Goal: Information Seeking & Learning: Learn about a topic

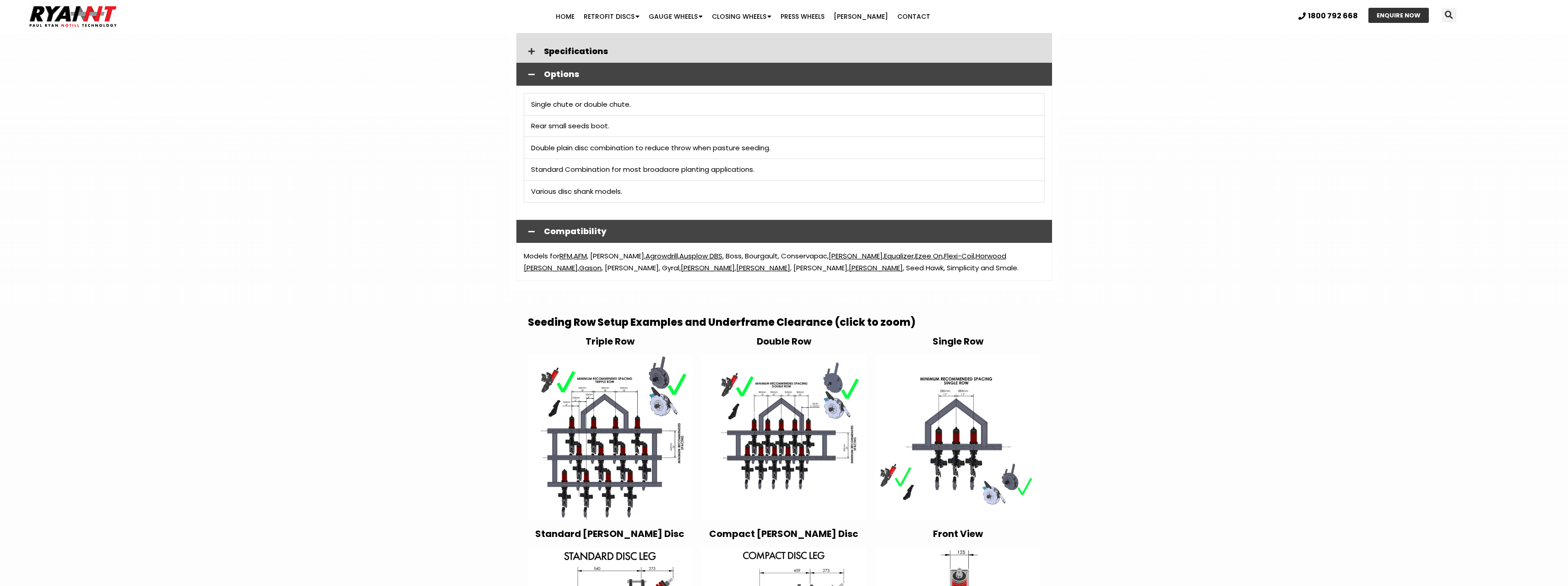
click at [618, 443] on img at bounding box center [610, 437] width 165 height 165
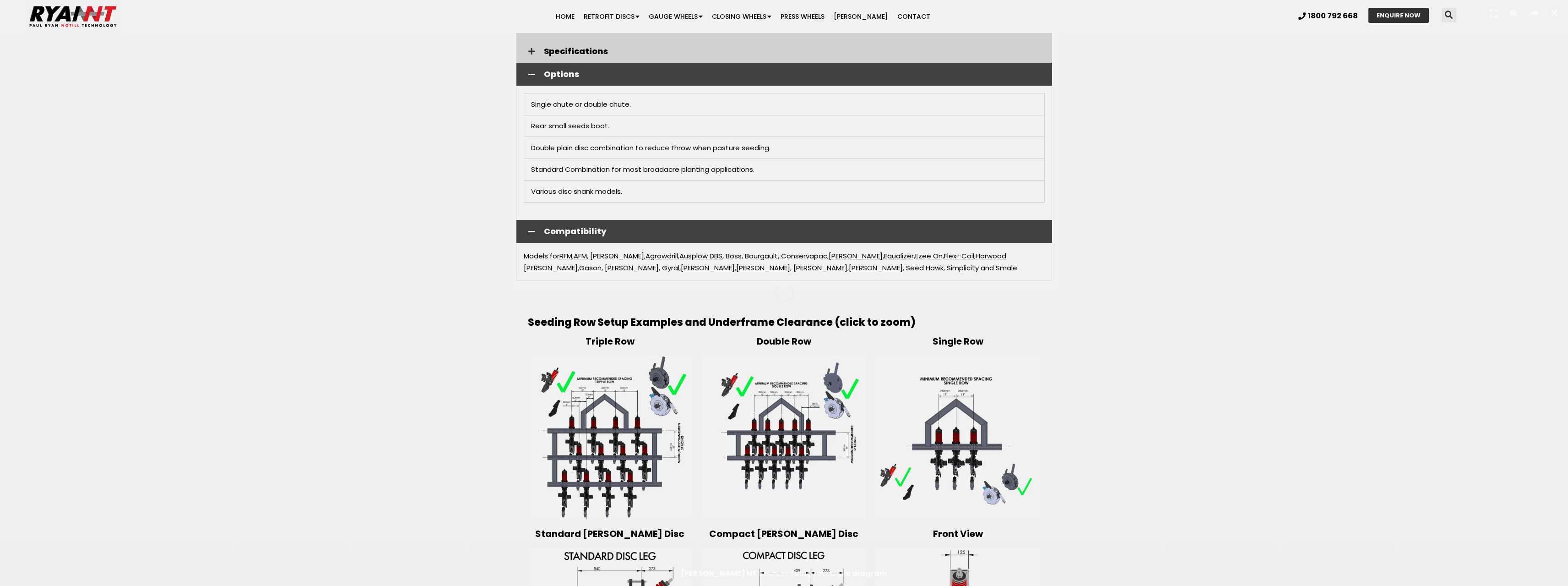
click at [618, 443] on div "1 / 1" at bounding box center [784, 293] width 1504 height 522
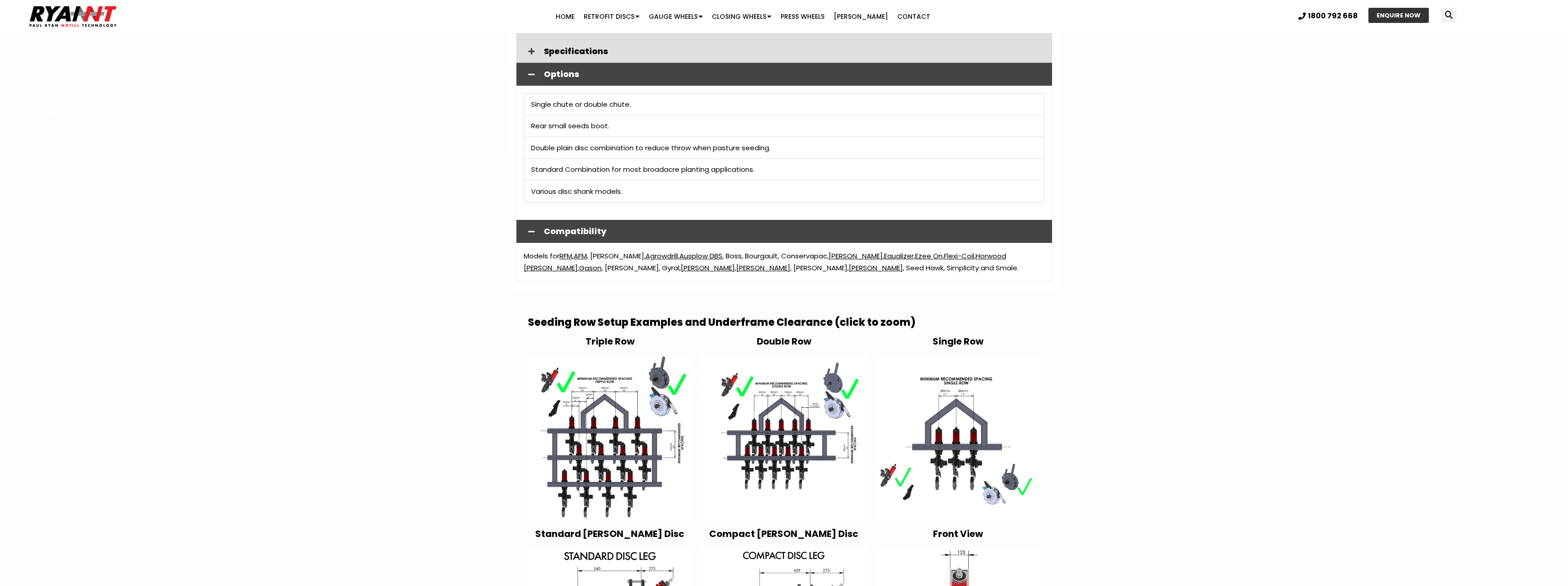
click at [618, 441] on img at bounding box center [610, 437] width 165 height 165
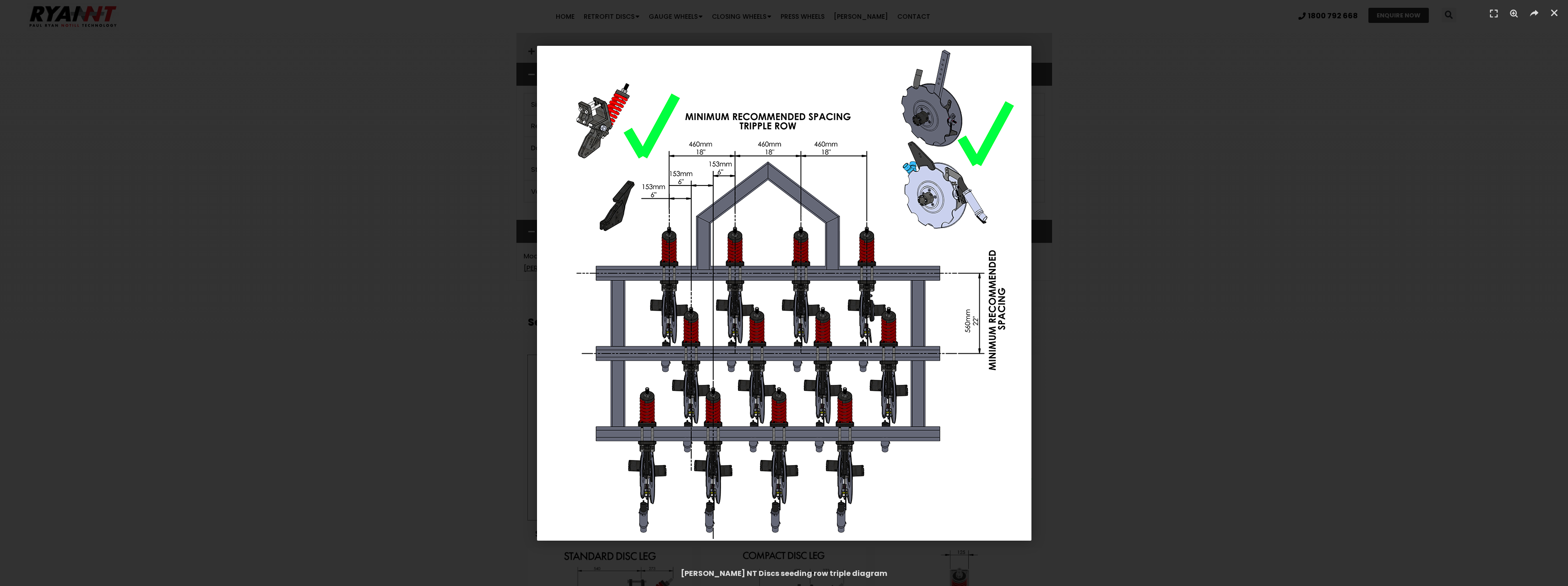
click at [409, 258] on div "1 / 1" at bounding box center [784, 293] width 1504 height 522
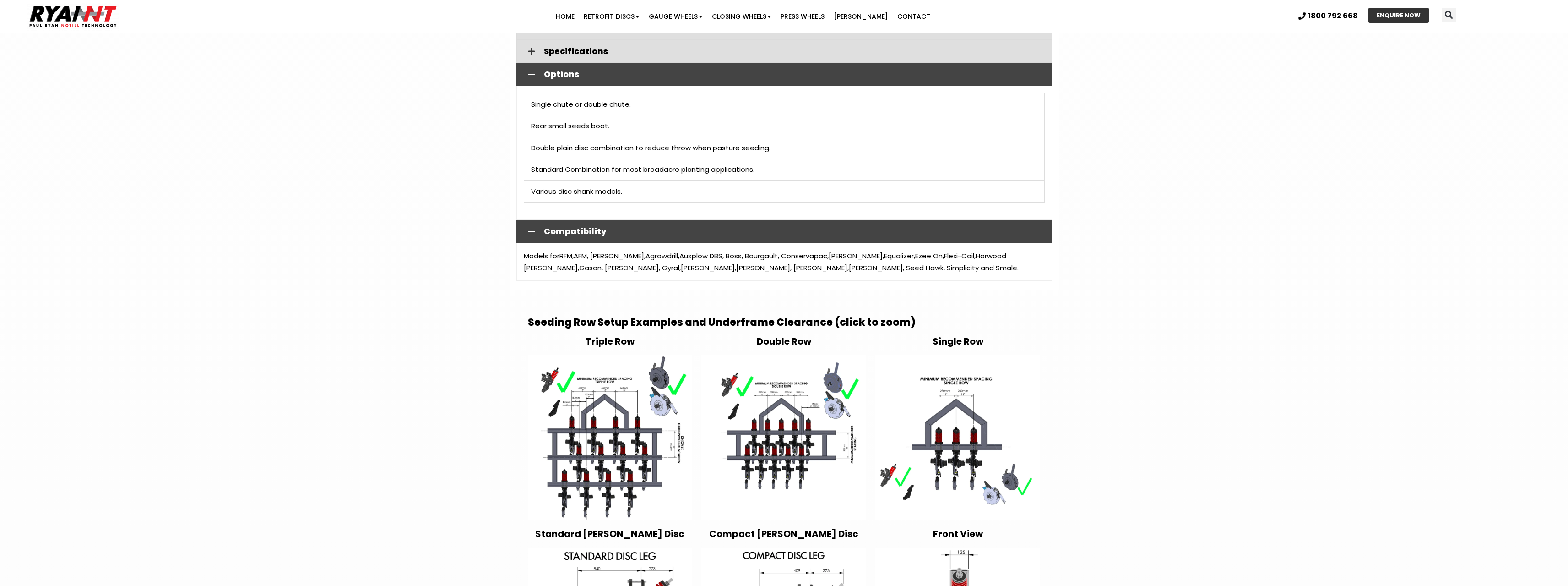
click at [835, 446] on img at bounding box center [783, 437] width 165 height 165
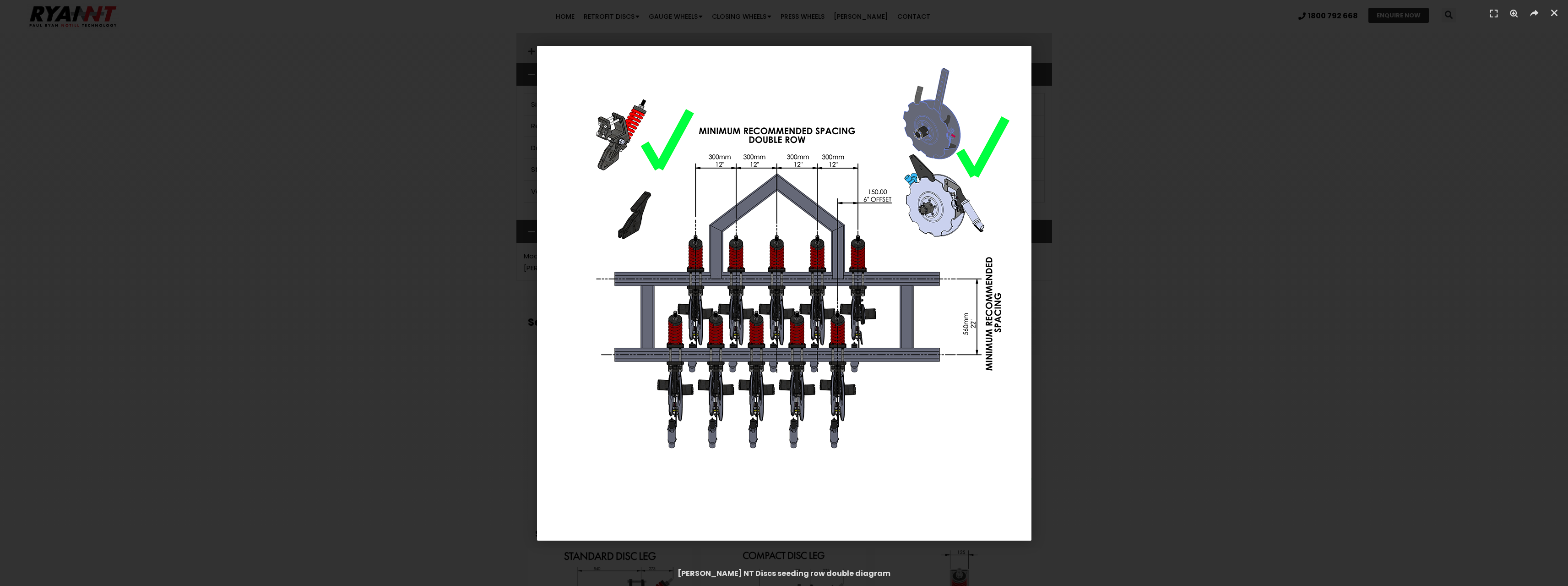
click at [1166, 357] on div "1 / 1" at bounding box center [784, 293] width 1504 height 522
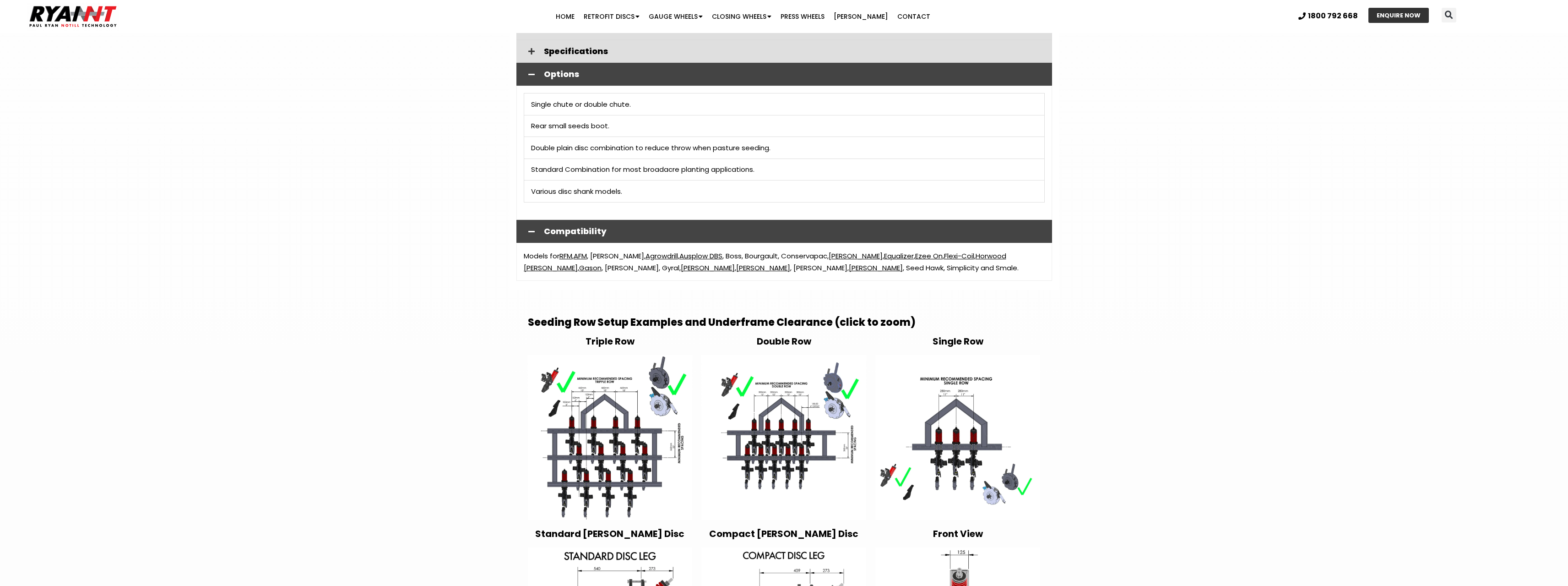
click at [953, 424] on img at bounding box center [957, 437] width 165 height 165
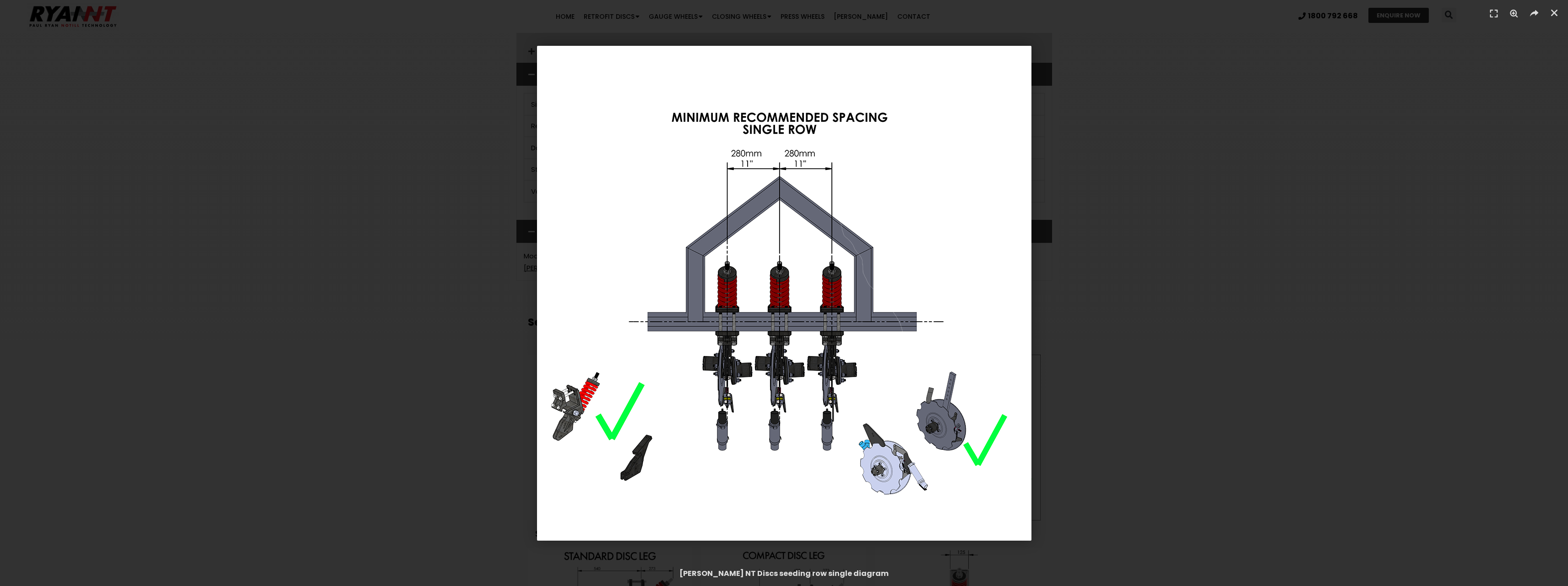
click at [1073, 331] on div "1 / 1" at bounding box center [784, 293] width 1504 height 522
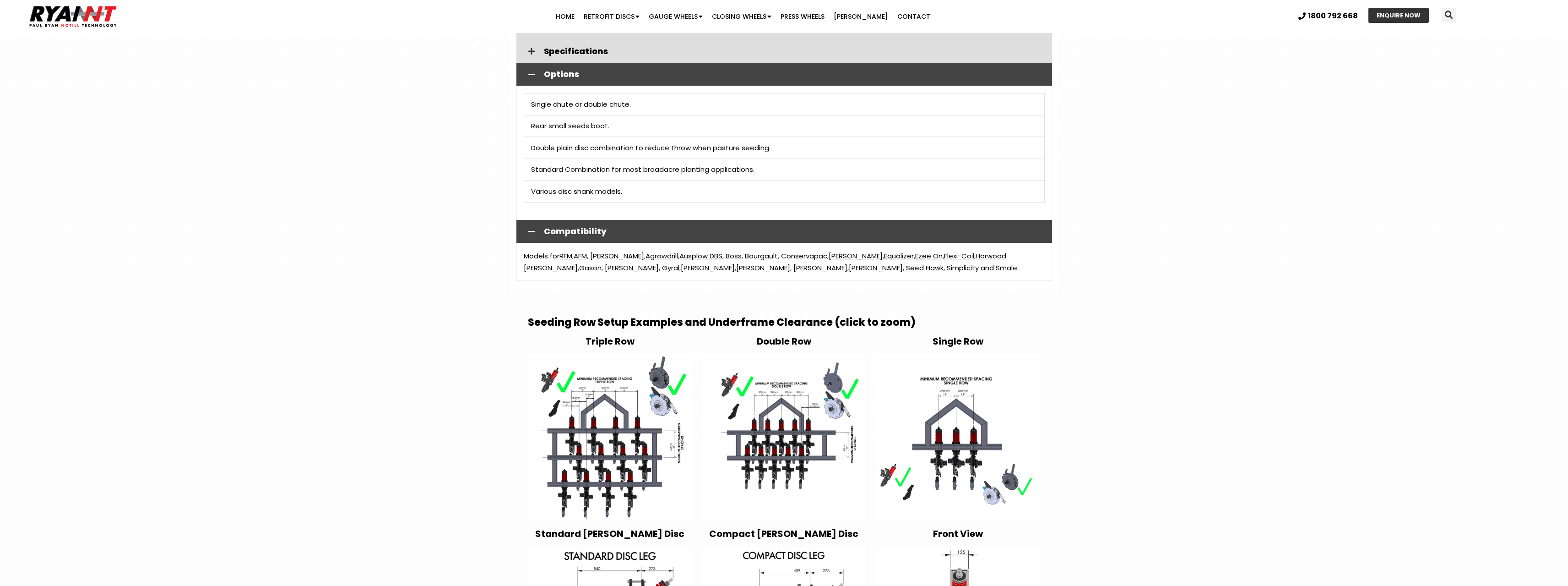
click at [577, 426] on img at bounding box center [610, 437] width 165 height 165
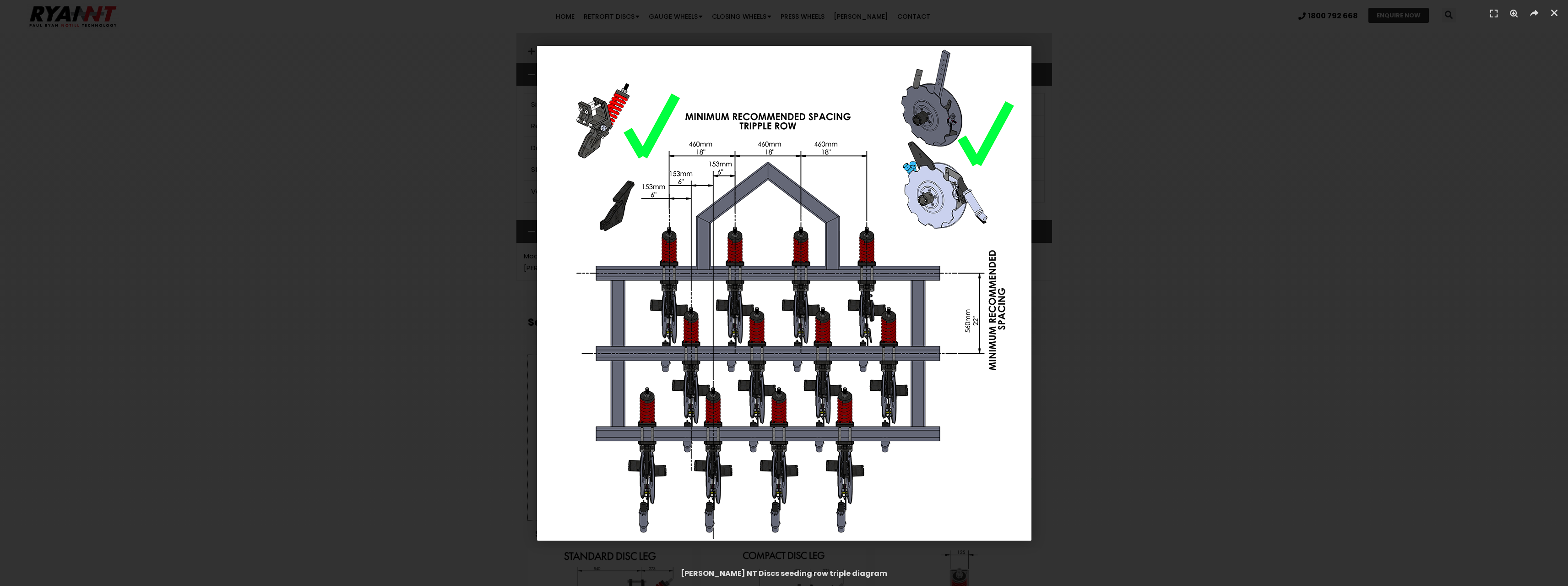
click at [1203, 178] on div "1 / 1" at bounding box center [784, 293] width 1504 height 522
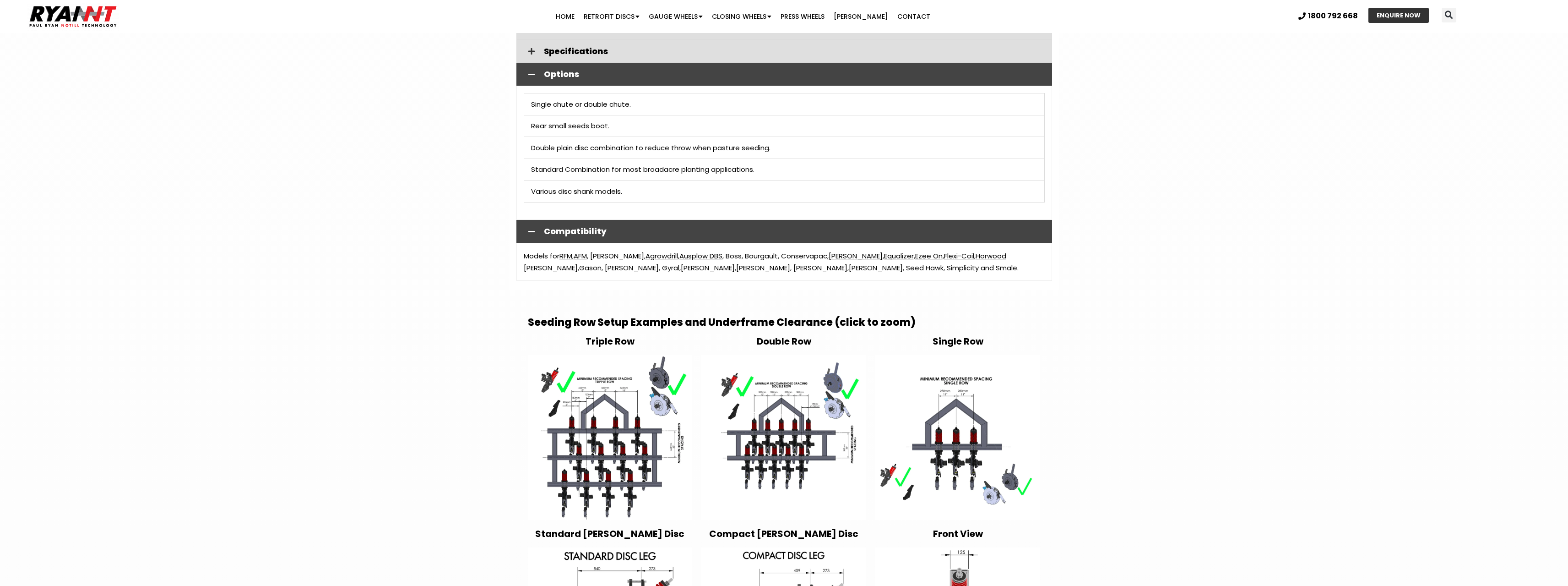
click at [1312, 32] on header "Search Home Retrofit Discs Double Discs for Broadacre Double Discs for Small Se…" at bounding box center [784, 16] width 1568 height 33
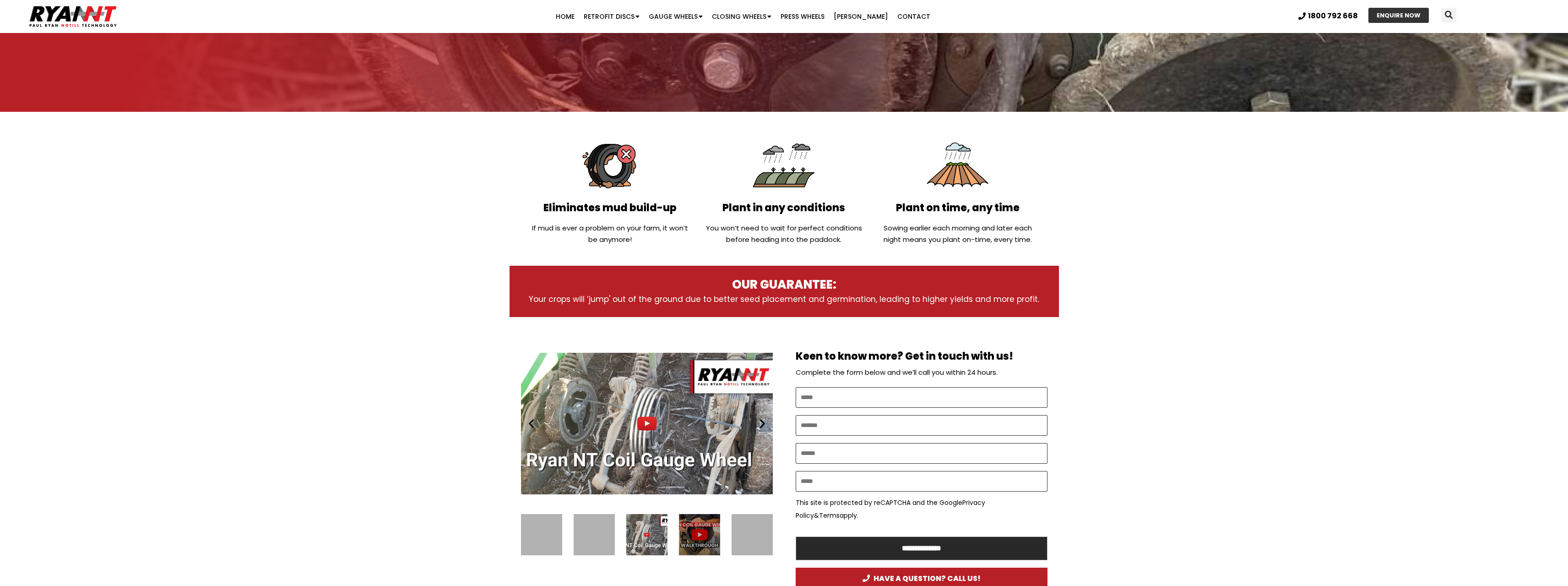
scroll to position [367, 0]
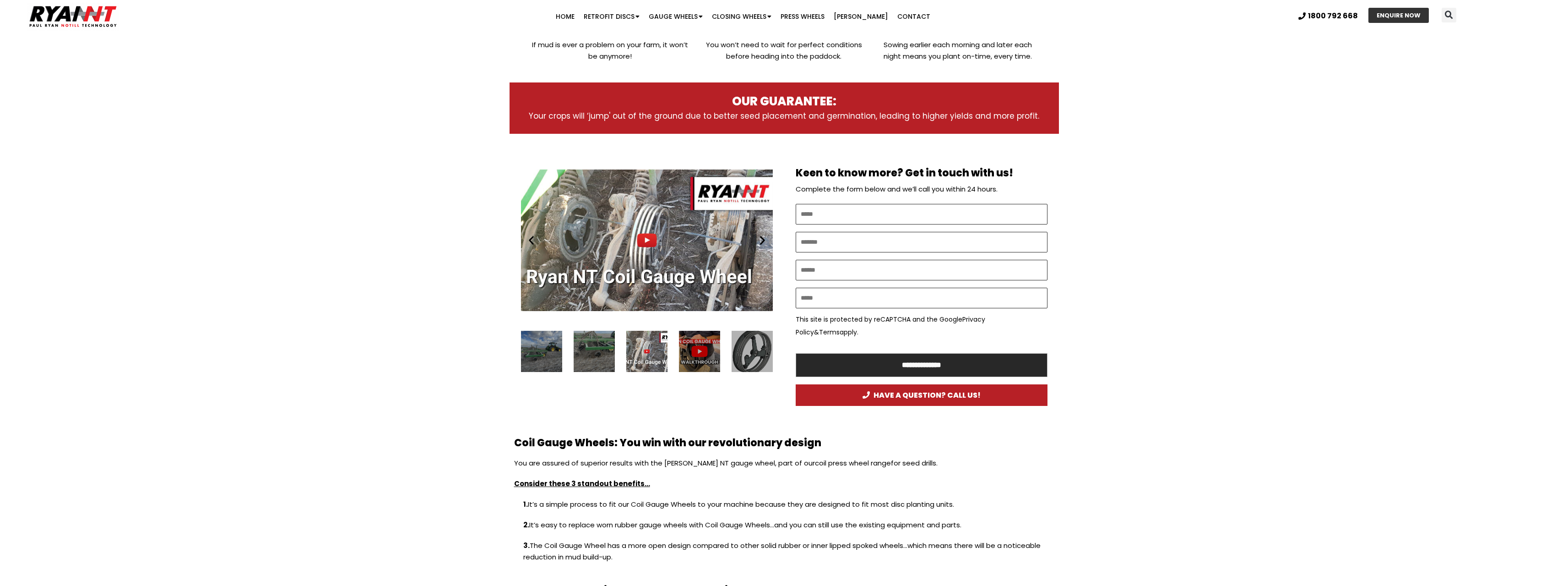
drag, startPoint x: 466, startPoint y: 417, endPoint x: 478, endPoint y: 415, distance: 12.2
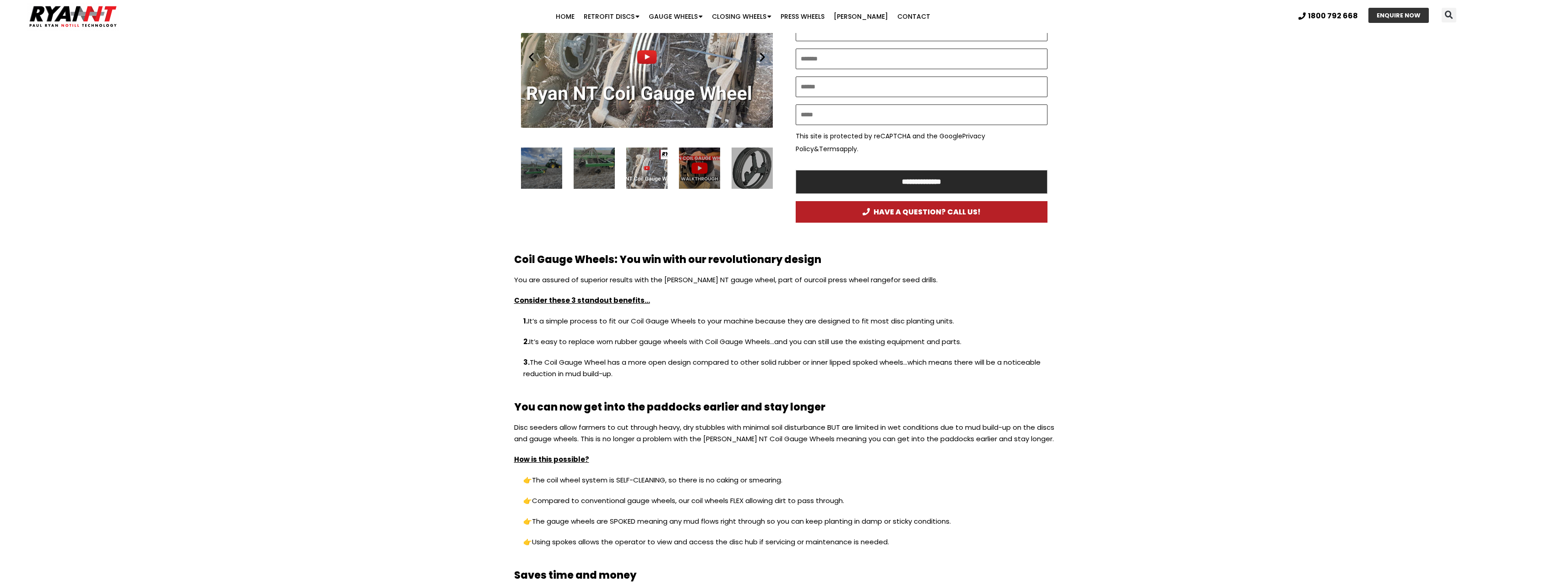
scroll to position [596, 0]
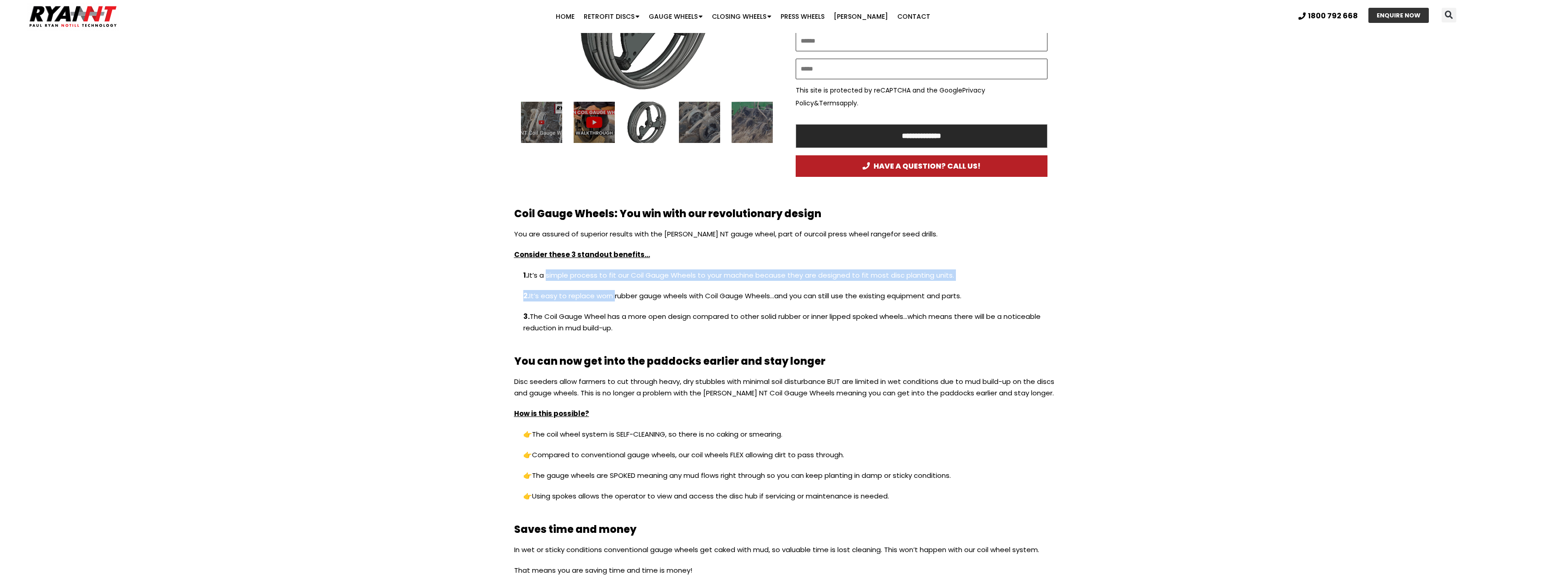
drag, startPoint x: 557, startPoint y: 277, endPoint x: 614, endPoint y: 296, distance: 60.1
click at [614, 296] on div "You are assured of superior results with the RYAN NT gauge wheel, part of our c…" at bounding box center [784, 286] width 540 height 115
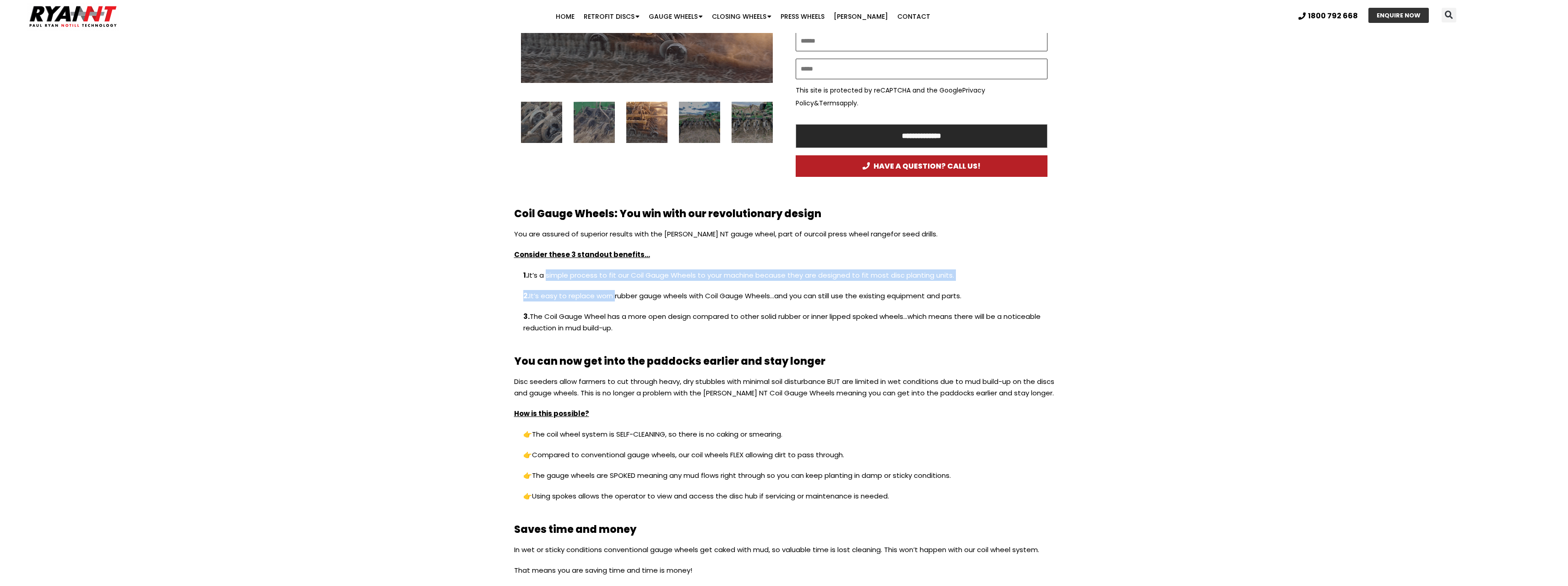
scroll to position [687, 0]
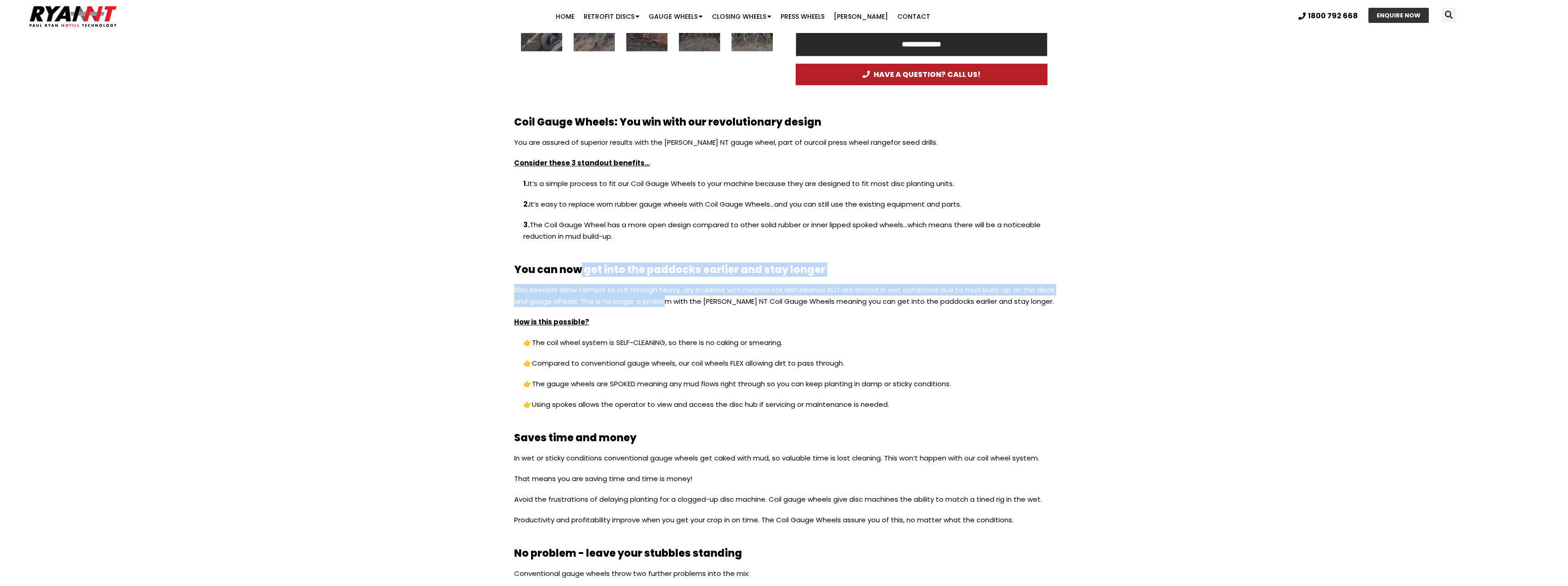
drag, startPoint x: 600, startPoint y: 277, endPoint x: 687, endPoint y: 310, distance: 93.0
click at [687, 310] on div "Coil Gauge Wheels: You win with our revolutionary design You are assured of sup…" at bounding box center [784, 495] width 550 height 765
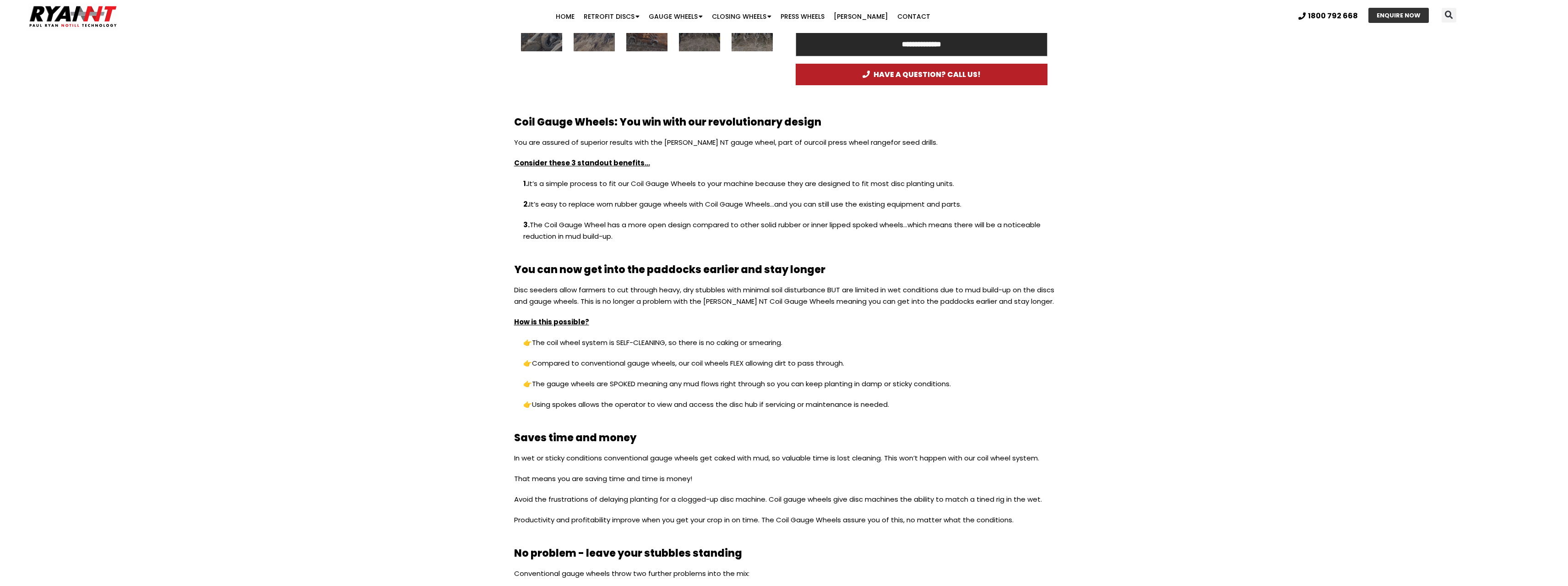
click at [695, 309] on p "Disc seeders allow farmers to cut through heavy, dry stubbles with minimal soil…" at bounding box center [784, 300] width 540 height 32
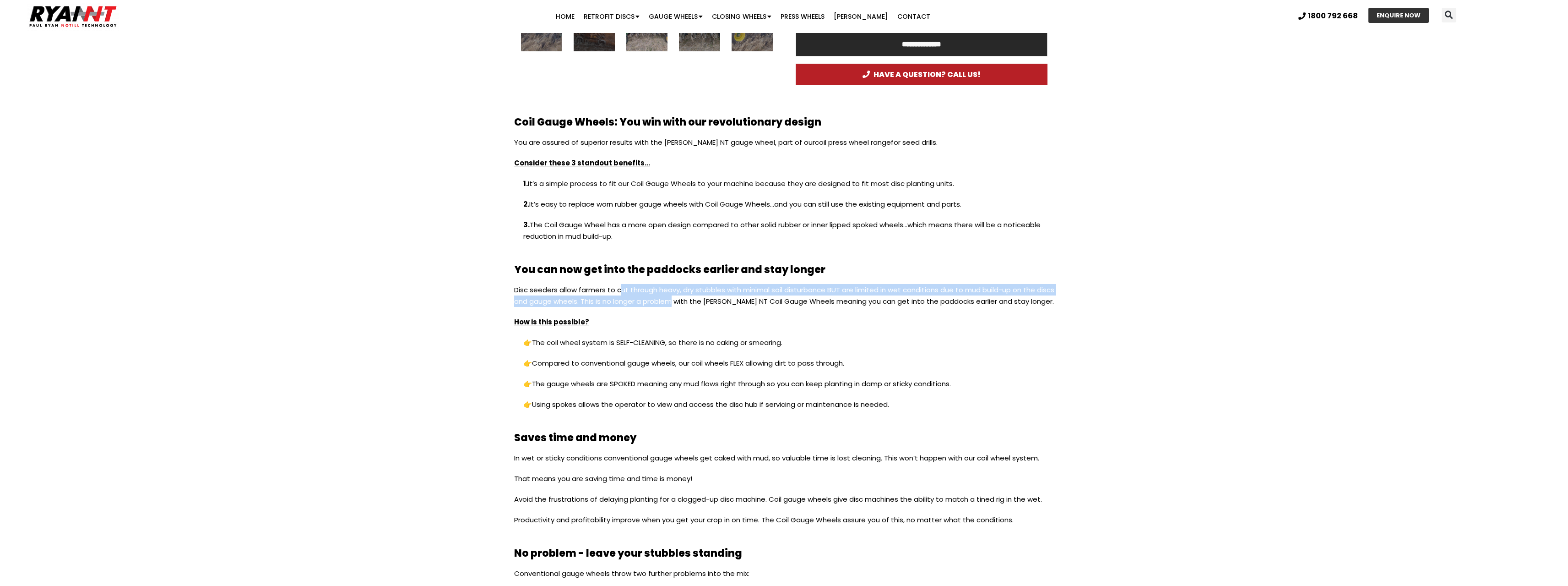
drag, startPoint x: 685, startPoint y: 302, endPoint x: 606, endPoint y: 276, distance: 83.2
click at [617, 281] on div "Coil Gauge Wheels: You win with our revolutionary design You are assured of sup…" at bounding box center [784, 495] width 550 height 765
drag, startPoint x: 583, startPoint y: 239, endPoint x: 717, endPoint y: 299, distance: 146.8
click at [704, 298] on div "Coil Gauge Wheels: You win with our revolutionary design You are assured of sup…" at bounding box center [784, 495] width 550 height 765
click at [746, 299] on p "Disc seeders allow farmers to cut through heavy, dry stubbles with minimal soil…" at bounding box center [784, 300] width 540 height 32
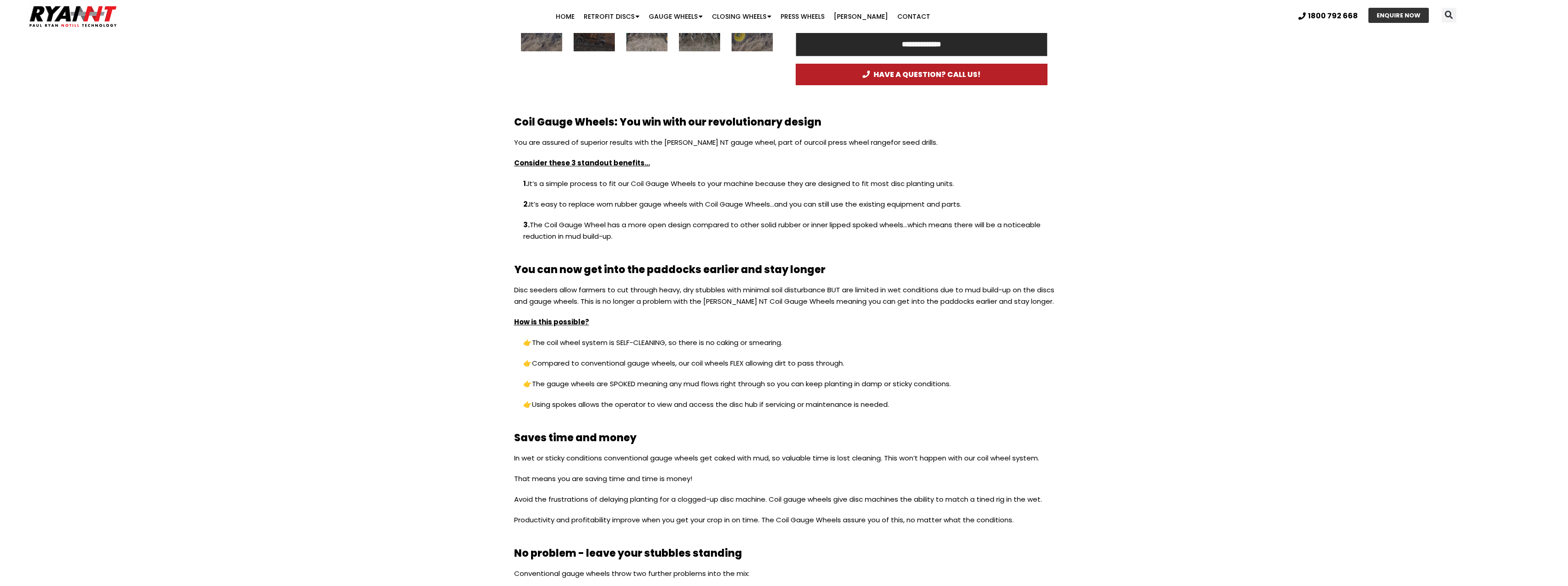
drag, startPoint x: 761, startPoint y: 302, endPoint x: 639, endPoint y: 246, distance: 134.2
click at [639, 246] on div "Coil Gauge Wheels: You win with our revolutionary design You are assured of sup…" at bounding box center [784, 495] width 550 height 765
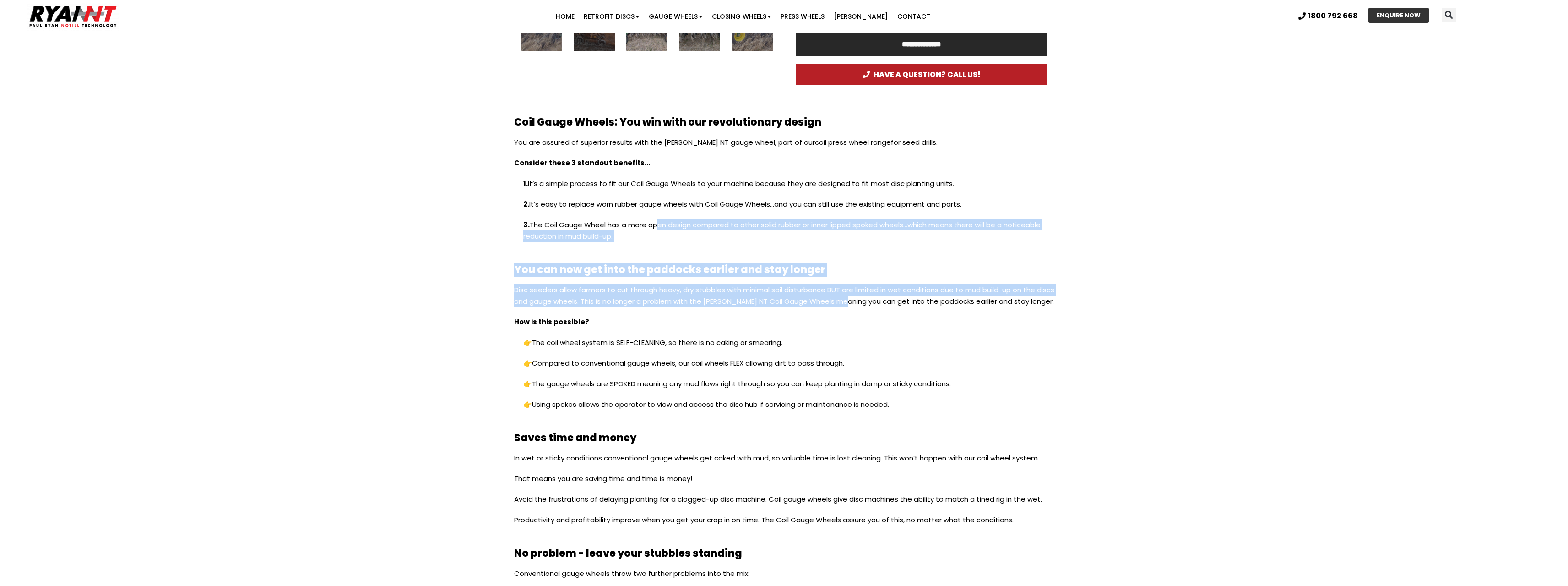
drag, startPoint x: 653, startPoint y: 223, endPoint x: 900, endPoint y: 306, distance: 260.6
click at [872, 305] on div "Coil Gauge Wheels: You win with our revolutionary design You are assured of sup…" at bounding box center [784, 495] width 550 height 765
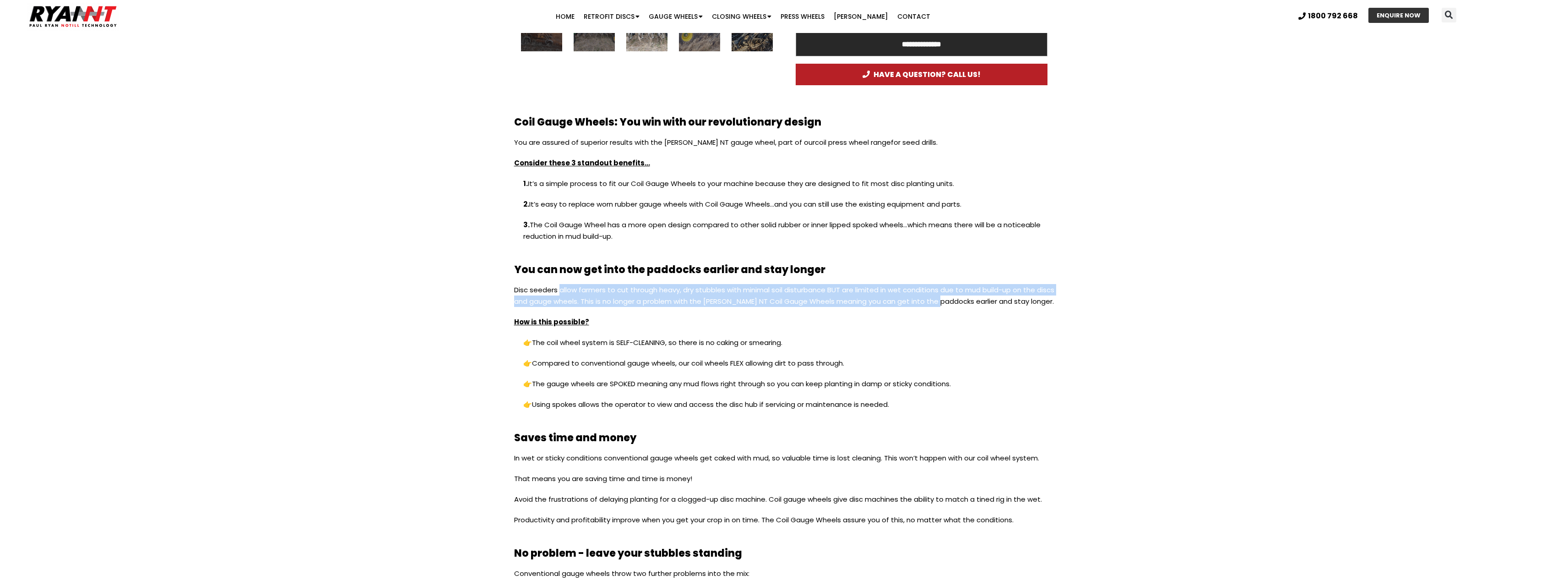
drag, startPoint x: 961, startPoint y: 299, endPoint x: 538, endPoint y: 280, distance: 423.4
click at [556, 286] on p "Disc seeders allow farmers to cut through heavy, dry stubbles with minimal soil…" at bounding box center [784, 300] width 540 height 32
drag, startPoint x: 537, startPoint y: 261, endPoint x: 655, endPoint y: 309, distance: 127.4
click at [650, 311] on div "Coil Gauge Wheels: You win with our revolutionary design You are assured of sup…" at bounding box center [784, 495] width 550 height 765
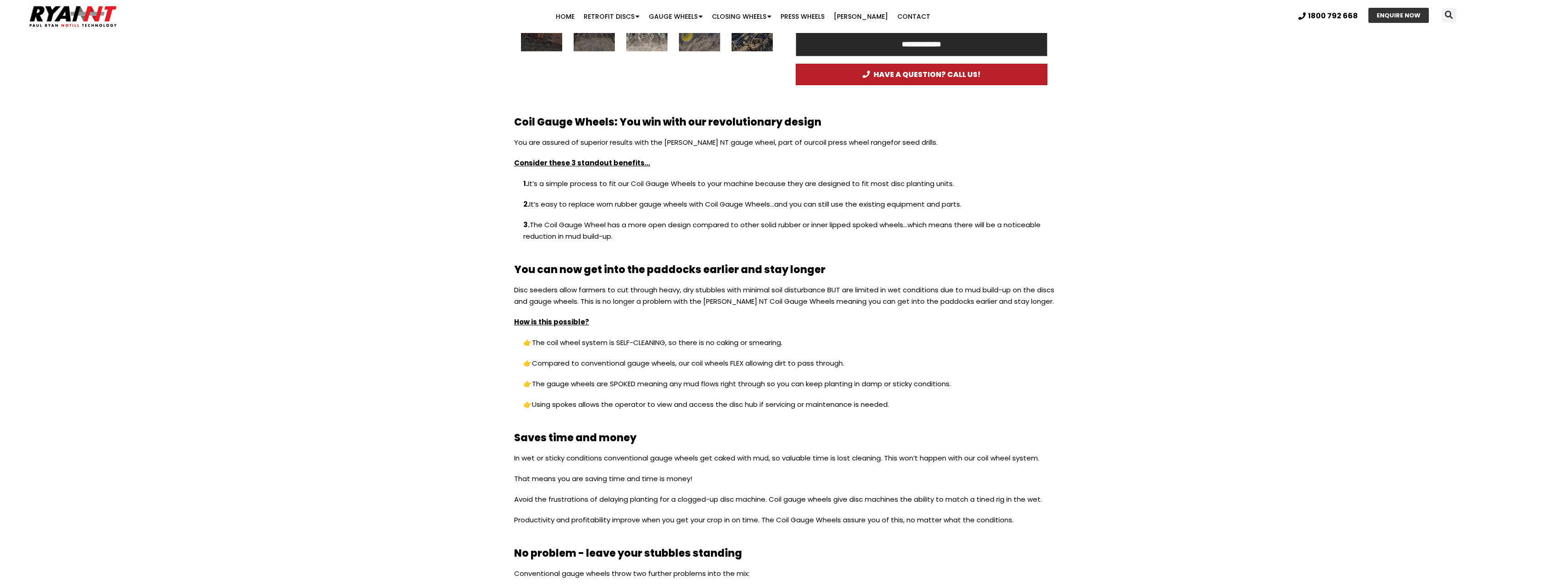
click at [669, 306] on p "Disc seeders allow farmers to cut through heavy, dry stubbles with minimal soil…" at bounding box center [784, 300] width 540 height 32
drag, startPoint x: 670, startPoint y: 302, endPoint x: 806, endPoint y: 300, distance: 136.0
click at [779, 302] on p "Disc seeders allow farmers to cut through heavy, dry stubbles with minimal soil…" at bounding box center [784, 300] width 540 height 32
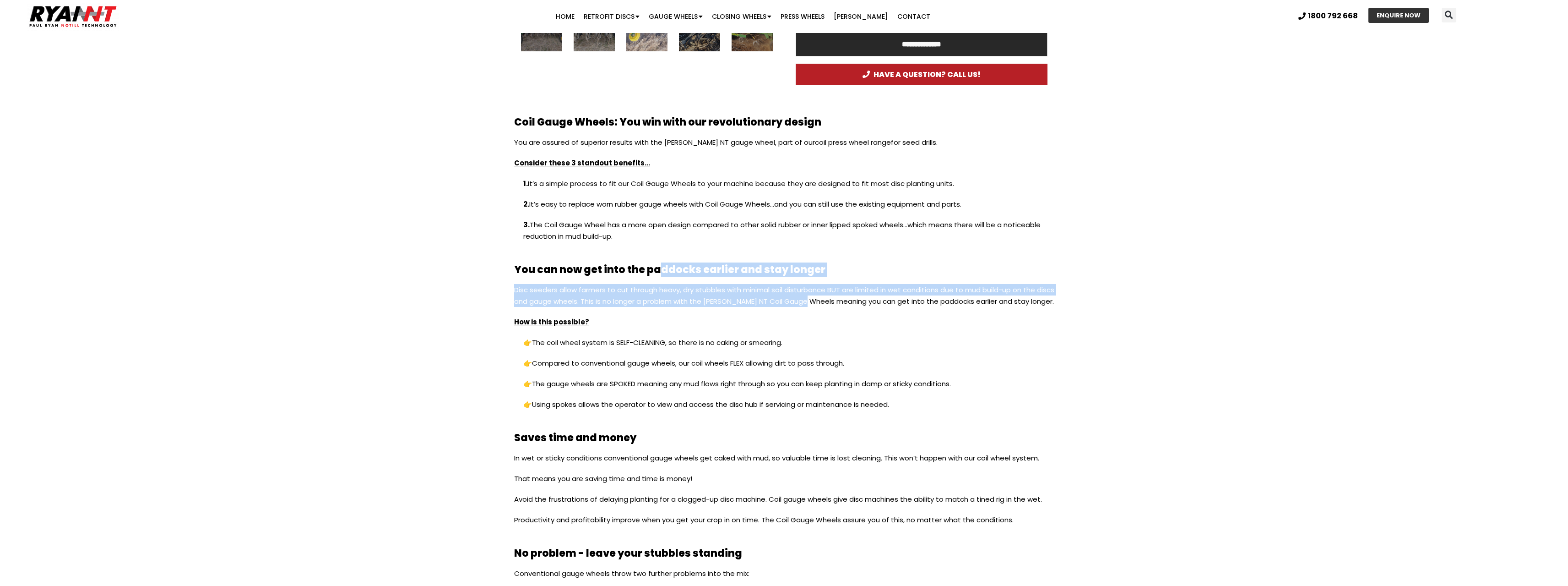
drag, startPoint x: 828, startPoint y: 299, endPoint x: 659, endPoint y: 276, distance: 170.6
click at [659, 276] on div "Coil Gauge Wheels: You win with our revolutionary design You are assured of sup…" at bounding box center [784, 495] width 550 height 765
click at [657, 274] on h2 "You can now get into the paddocks earlier and stay longer" at bounding box center [784, 270] width 540 height 10
drag, startPoint x: 638, startPoint y: 274, endPoint x: 912, endPoint y: 322, distance: 278.2
click at [912, 322] on div "Coil Gauge Wheels: You win with our revolutionary design You are assured of sup…" at bounding box center [784, 495] width 550 height 765
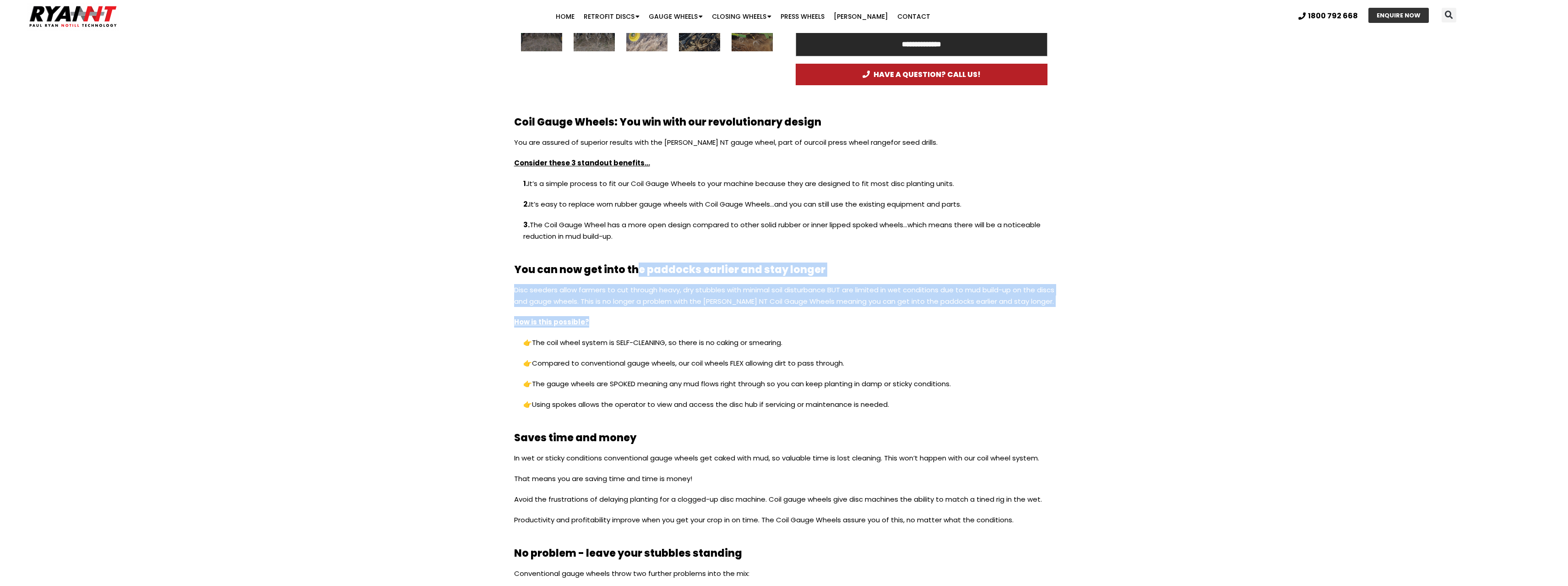
click at [664, 323] on p "How is this possible?" at bounding box center [784, 327] width 540 height 21
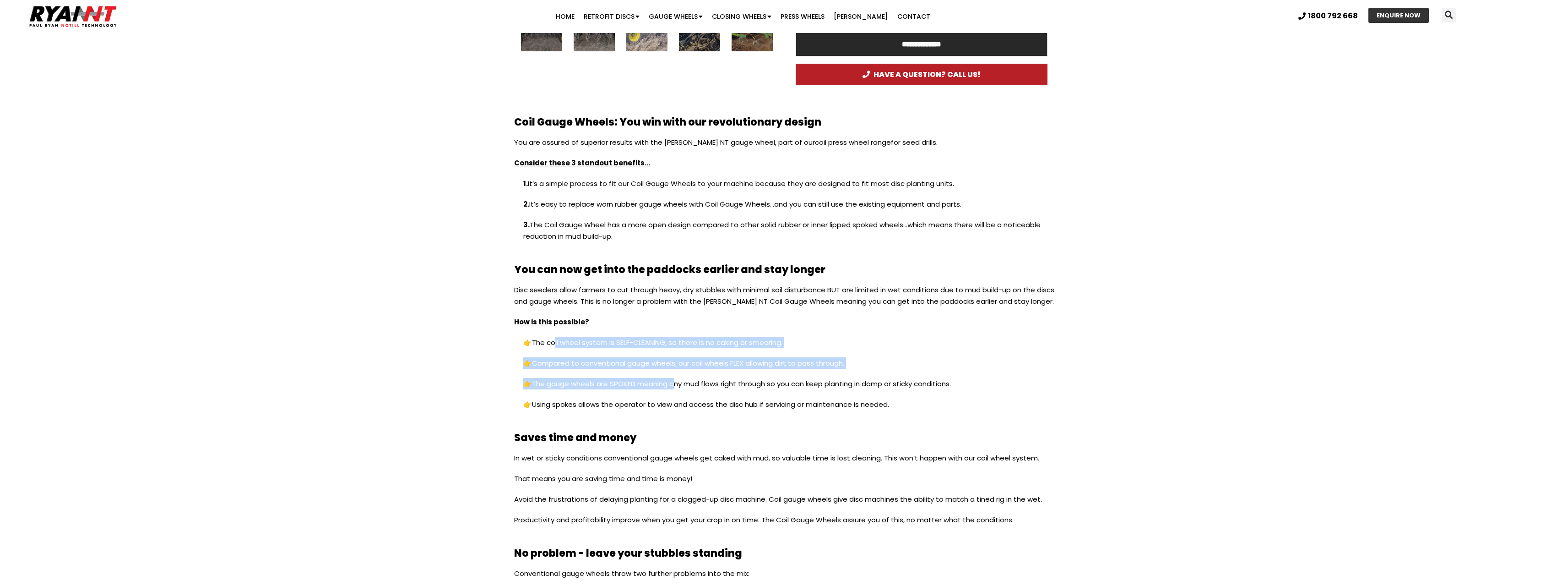
drag, startPoint x: 551, startPoint y: 345, endPoint x: 673, endPoint y: 384, distance: 128.1
click at [673, 384] on div "Disc seeders allow farmers to cut through heavy, dry stubbles with minimal soil…" at bounding box center [784, 351] width 540 height 135
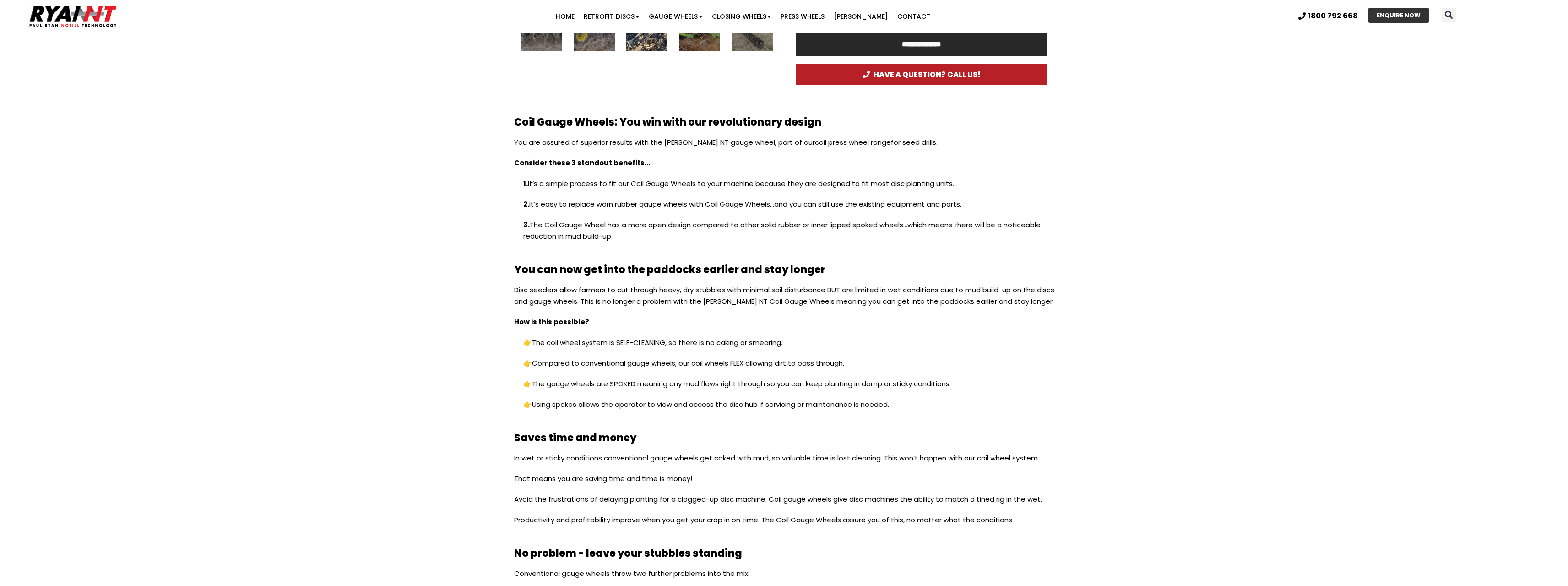
click at [681, 415] on p "👉 Using spokes allows the operator to view and access the disc hub if servicing…" at bounding box center [784, 409] width 540 height 21
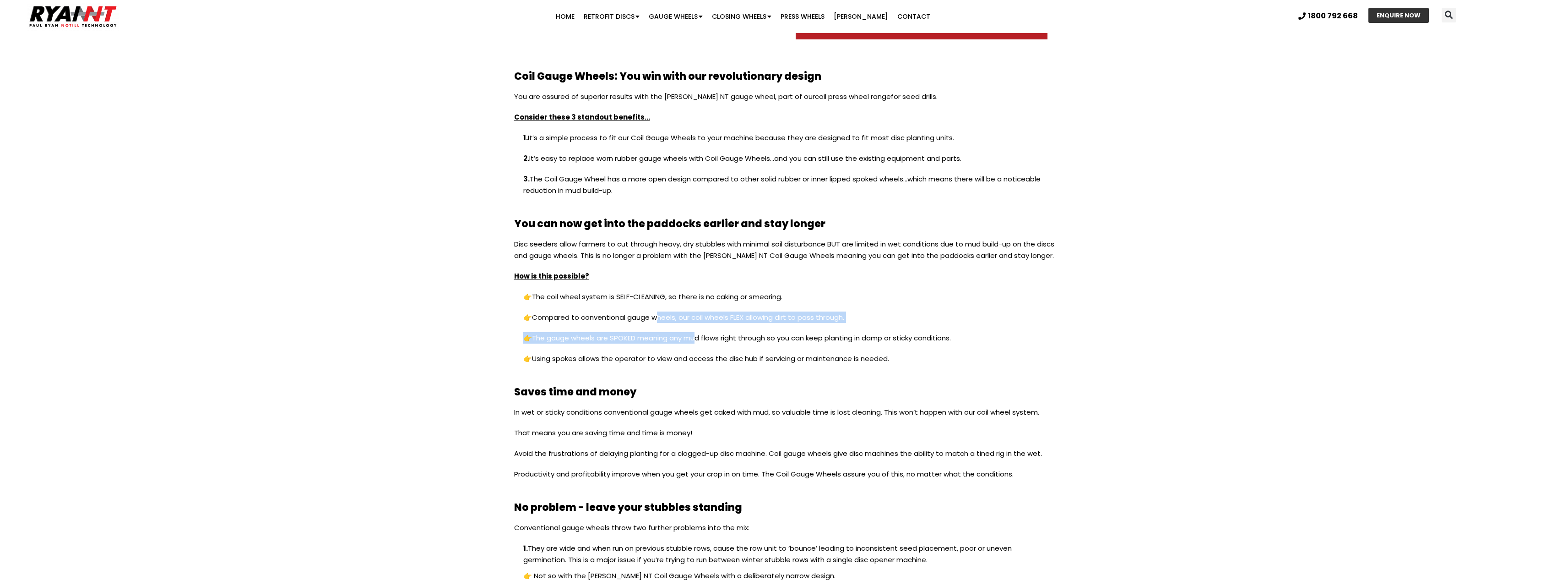
drag, startPoint x: 656, startPoint y: 317, endPoint x: 691, endPoint y: 348, distance: 46.8
click at [691, 348] on div "Disc seeders allow farmers to cut through heavy, dry stubbles with minimal soil…" at bounding box center [784, 306] width 540 height 135
click at [719, 343] on p "👉 The gauge wheels are SPOKED meaning any mud flows right through so you can ke…" at bounding box center [784, 342] width 540 height 21
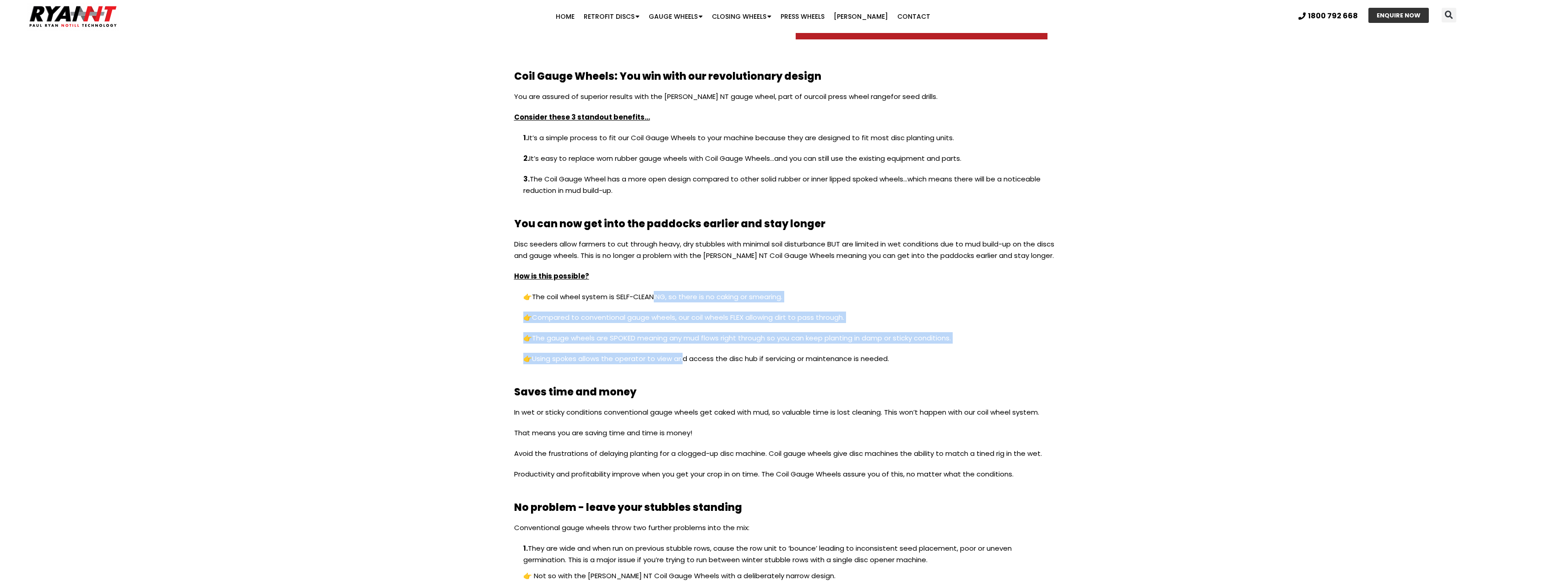
drag, startPoint x: 680, startPoint y: 369, endPoint x: 653, endPoint y: 309, distance: 65.8
click at [653, 309] on div "Disc seeders allow farmers to cut through heavy, dry stubbles with minimal soil…" at bounding box center [784, 306] width 540 height 135
click at [653, 308] on p "👉 The coil wheel system is SELF-CLEANING, so there is no caking or smearing." at bounding box center [784, 302] width 540 height 21
drag, startPoint x: 656, startPoint y: 305, endPoint x: 800, endPoint y: 376, distance: 160.6
click at [800, 376] on div "Coil Gauge Wheels: You win with our revolutionary design You are assured of sup…" at bounding box center [784, 450] width 550 height 765
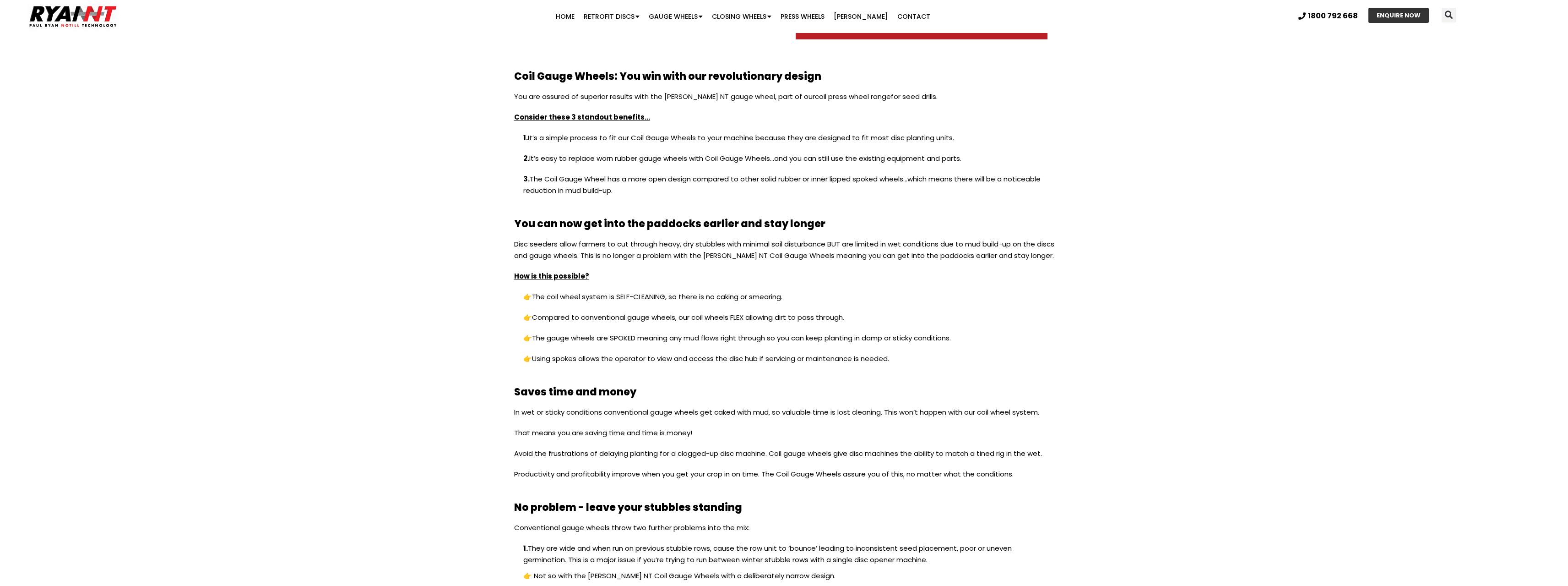
click at [809, 359] on p "👉 Using spokes allows the operator to view and access the disc hub if servicing…" at bounding box center [784, 363] width 540 height 21
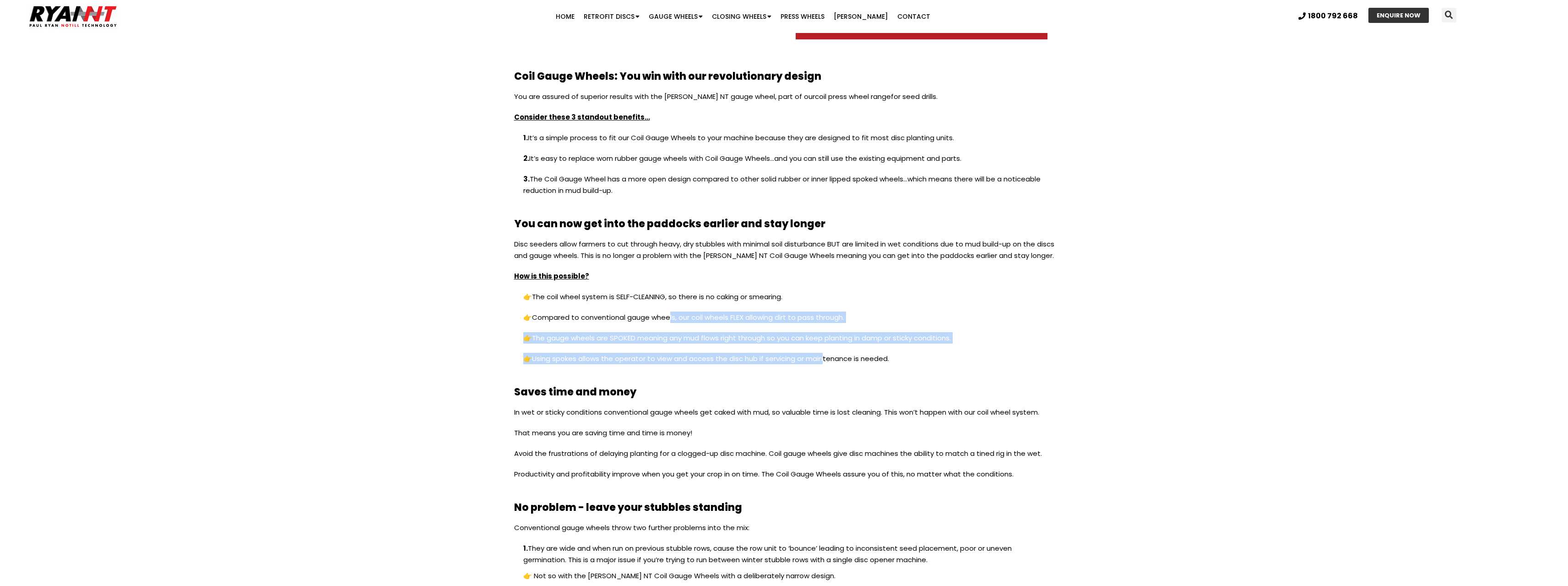
drag, startPoint x: 821, startPoint y: 361, endPoint x: 670, endPoint y: 314, distance: 158.1
click at [670, 314] on div "Disc seeders allow farmers to cut through heavy, dry stubbles with minimal soil…" at bounding box center [784, 306] width 540 height 135
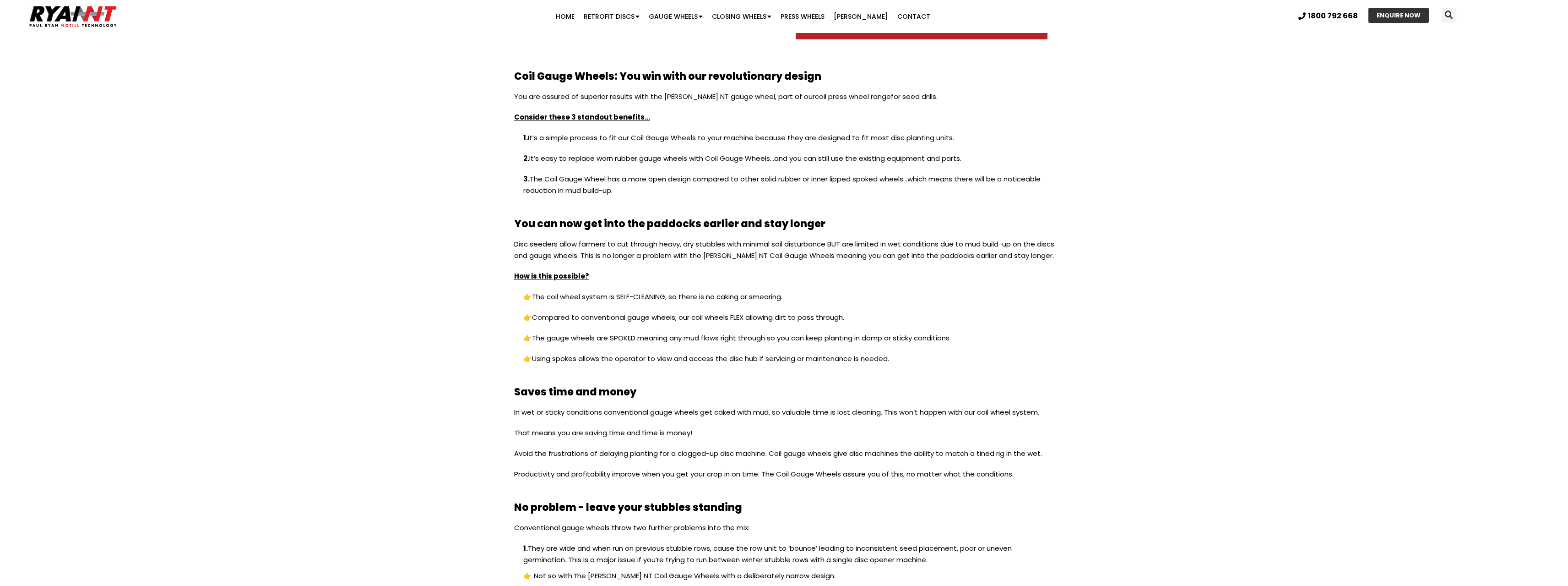
click at [629, 316] on p "👉 Compared to conventional gauge wheels, our coil wheels FLEX allowing dirt to …" at bounding box center [784, 322] width 540 height 21
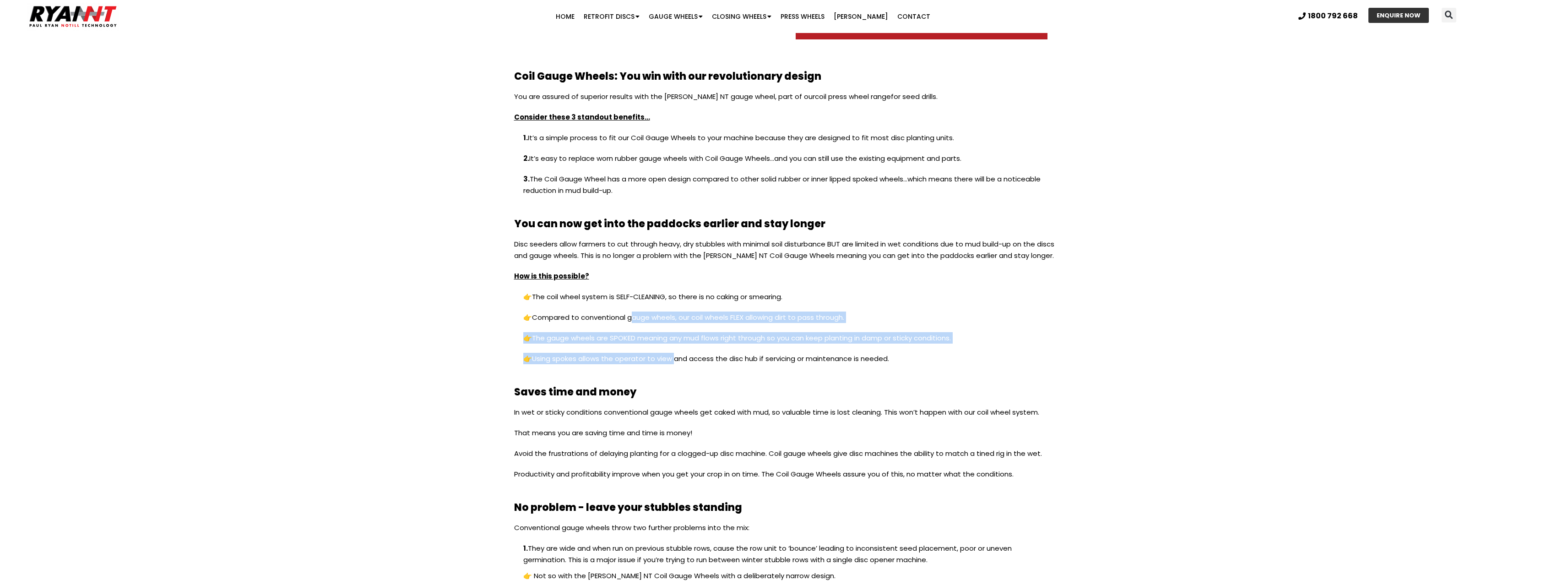
drag, startPoint x: 629, startPoint y: 315, endPoint x: 648, endPoint y: 358, distance: 47.0
click at [668, 356] on div "Disc seeders allow farmers to cut through heavy, dry stubbles with minimal soil…" at bounding box center [784, 306] width 540 height 135
click at [581, 352] on div "Disc seeders allow farmers to cut through heavy, dry stubbles with minimal soil…" at bounding box center [784, 306] width 540 height 135
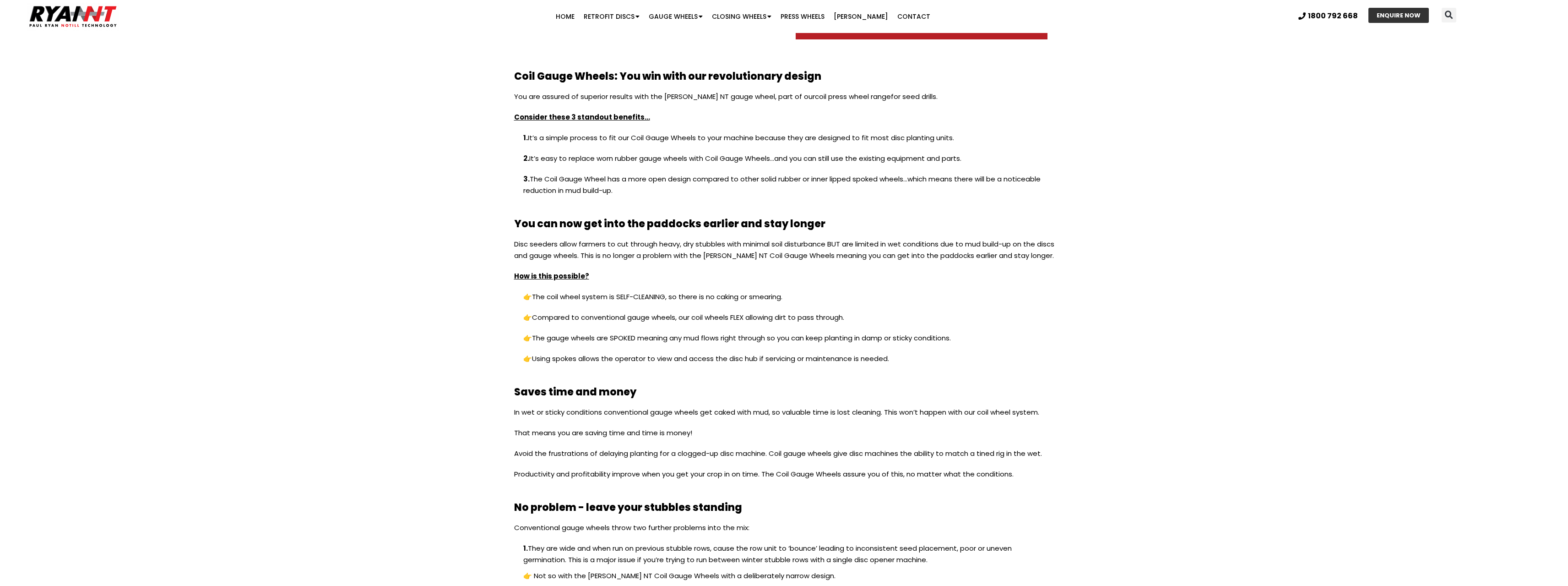
click at [737, 363] on p "👉 Using spokes allows the operator to view and access the disc hub if servicing…" at bounding box center [784, 363] width 540 height 21
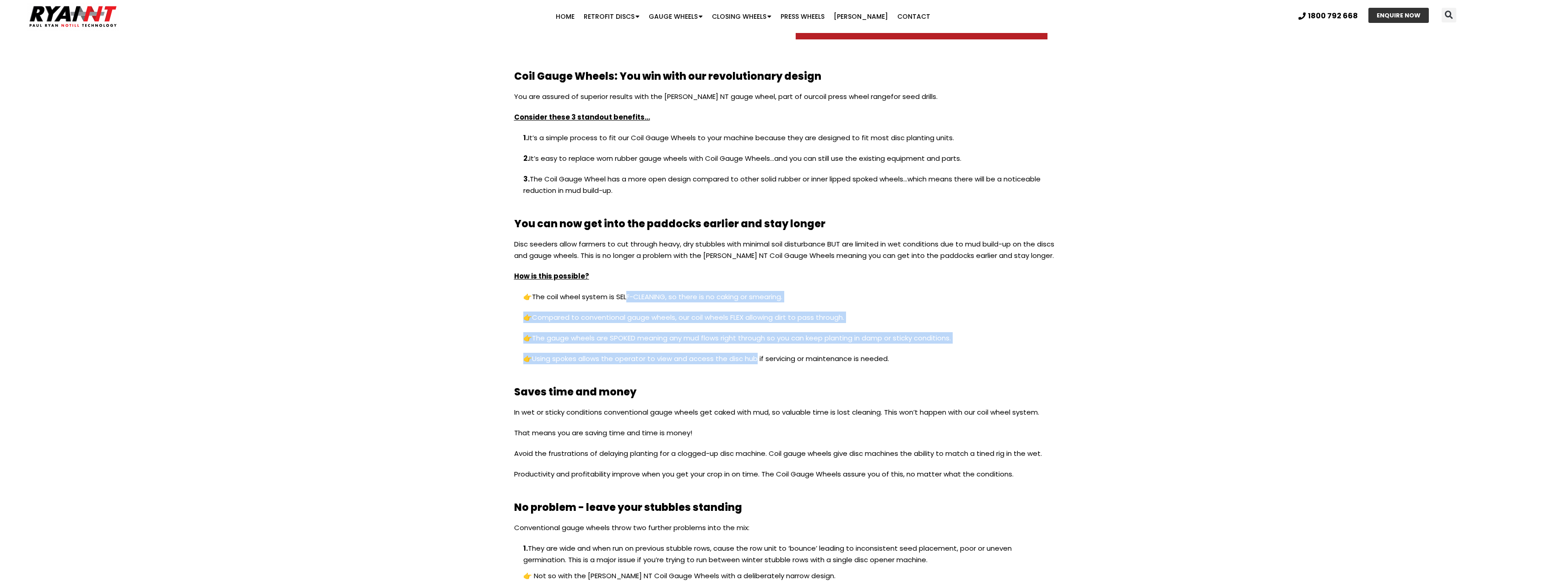
drag, startPoint x: 756, startPoint y: 358, endPoint x: 626, endPoint y: 304, distance: 140.8
click at [626, 305] on div "Disc seeders allow farmers to cut through heavy, dry stubbles with minimal soil…" at bounding box center [784, 306] width 540 height 135
click at [627, 302] on p "👉 The coil wheel system is SELF-CLEANING, so there is no caking or smearing." at bounding box center [784, 302] width 540 height 21
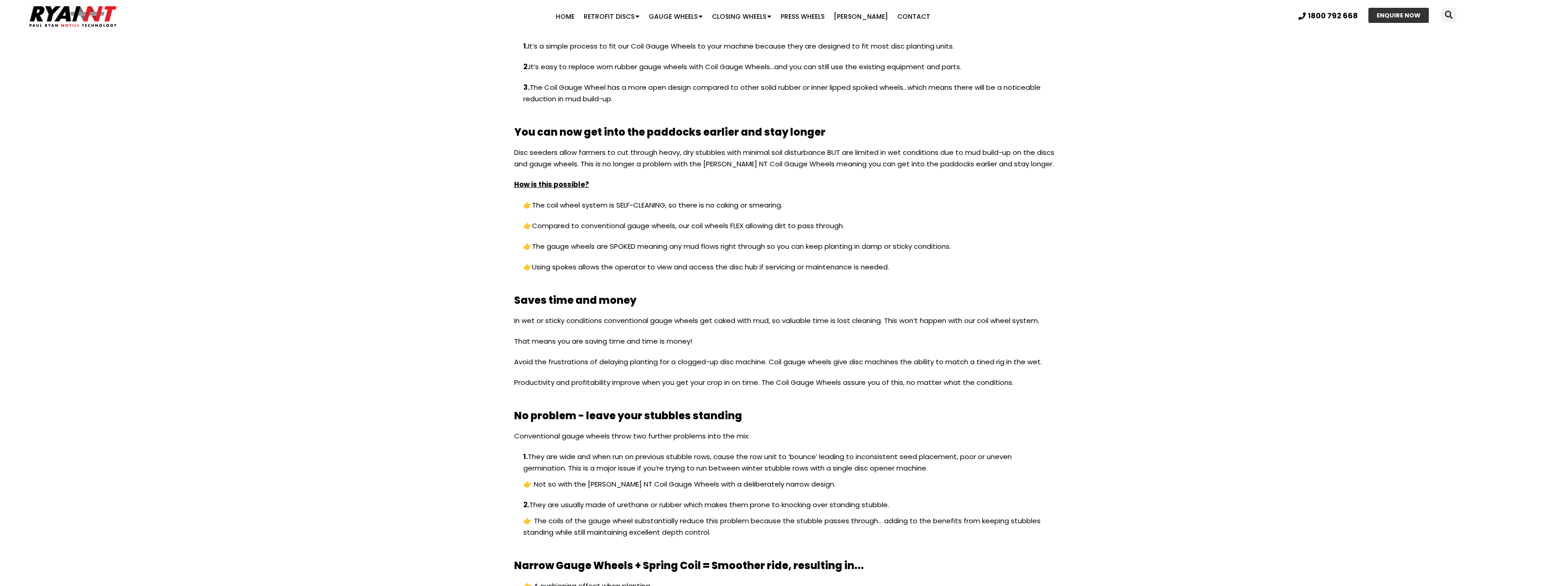
scroll to position [962, 0]
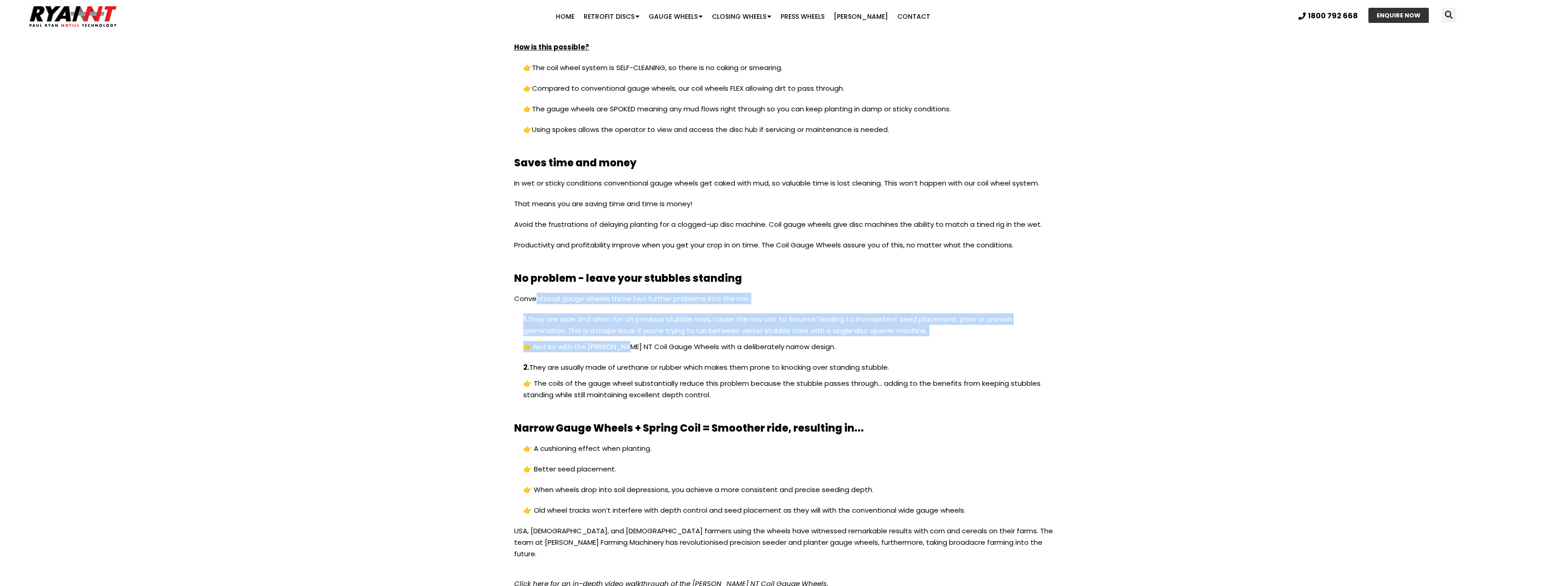
drag, startPoint x: 536, startPoint y: 291, endPoint x: 643, endPoint y: 390, distance: 145.8
click at [627, 358] on div "Coil Gauge Wheels: You win with our revolutionary design You are assured of sup…" at bounding box center [784, 221] width 550 height 765
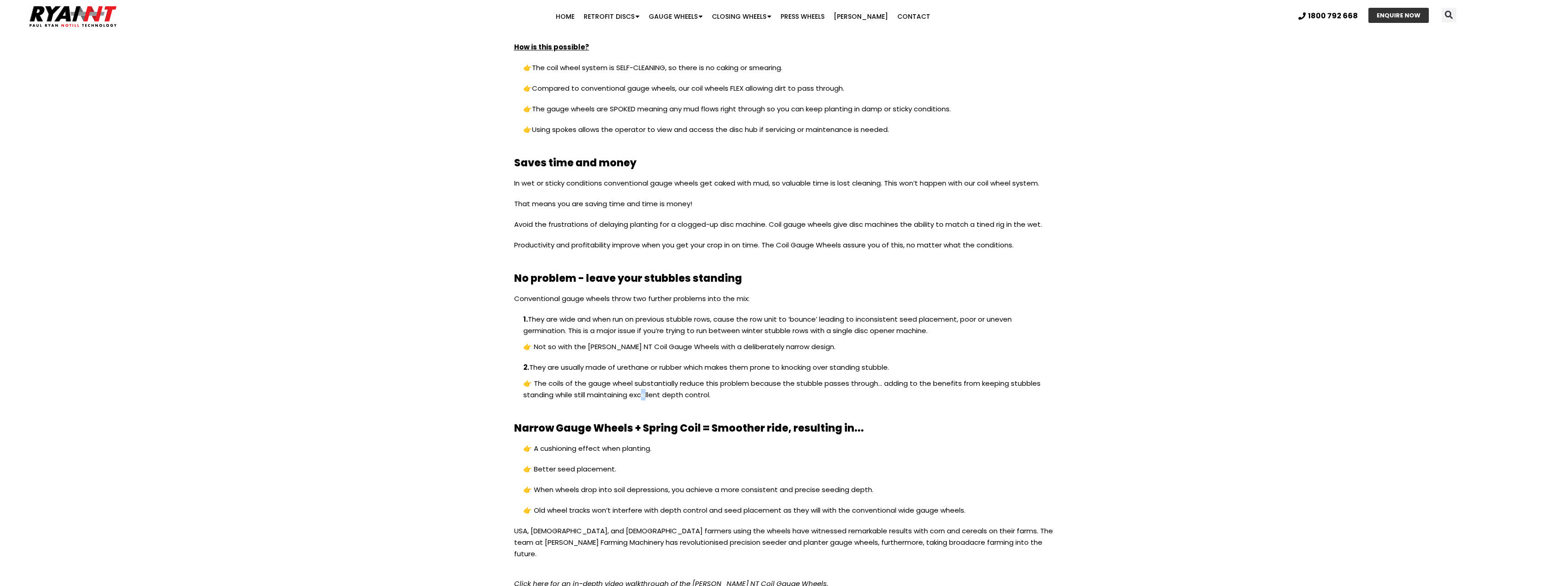
click at [645, 395] on p "👉 The coils of the gauge wheel substantially reduce this problem because the st…" at bounding box center [784, 394] width 540 height 32
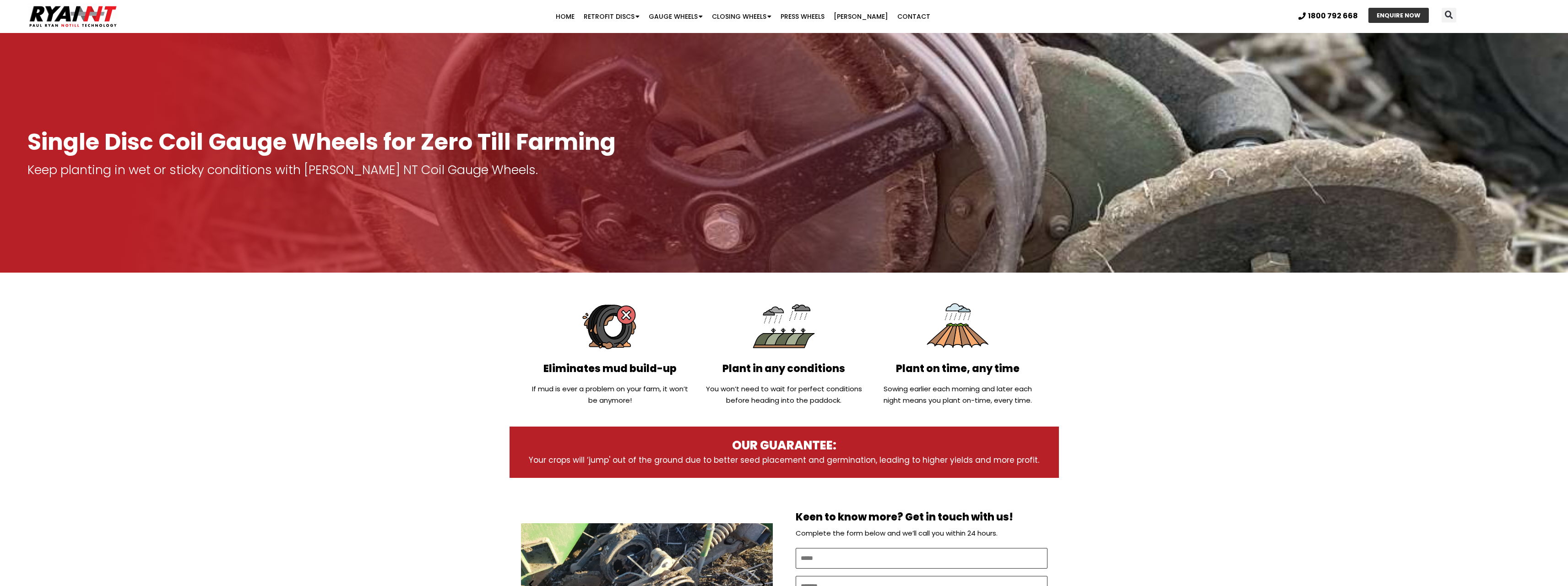
scroll to position [0, 0]
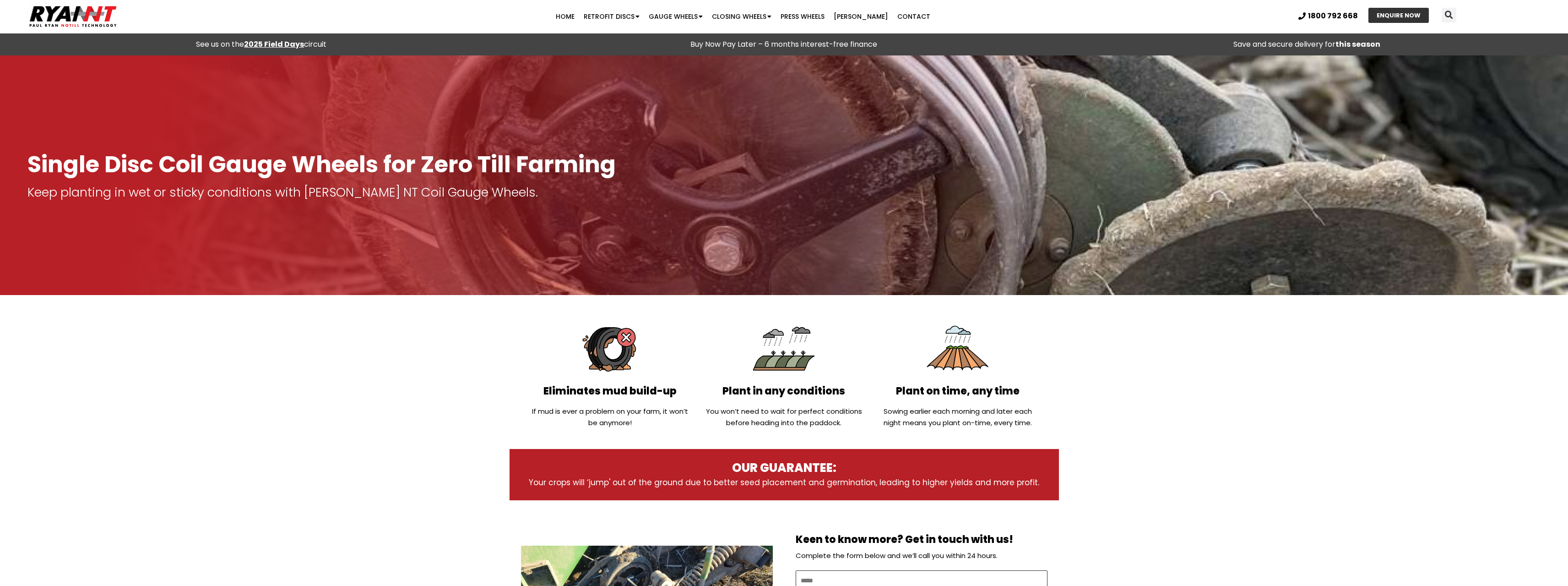
drag, startPoint x: 352, startPoint y: 358, endPoint x: 363, endPoint y: 237, distance: 121.5
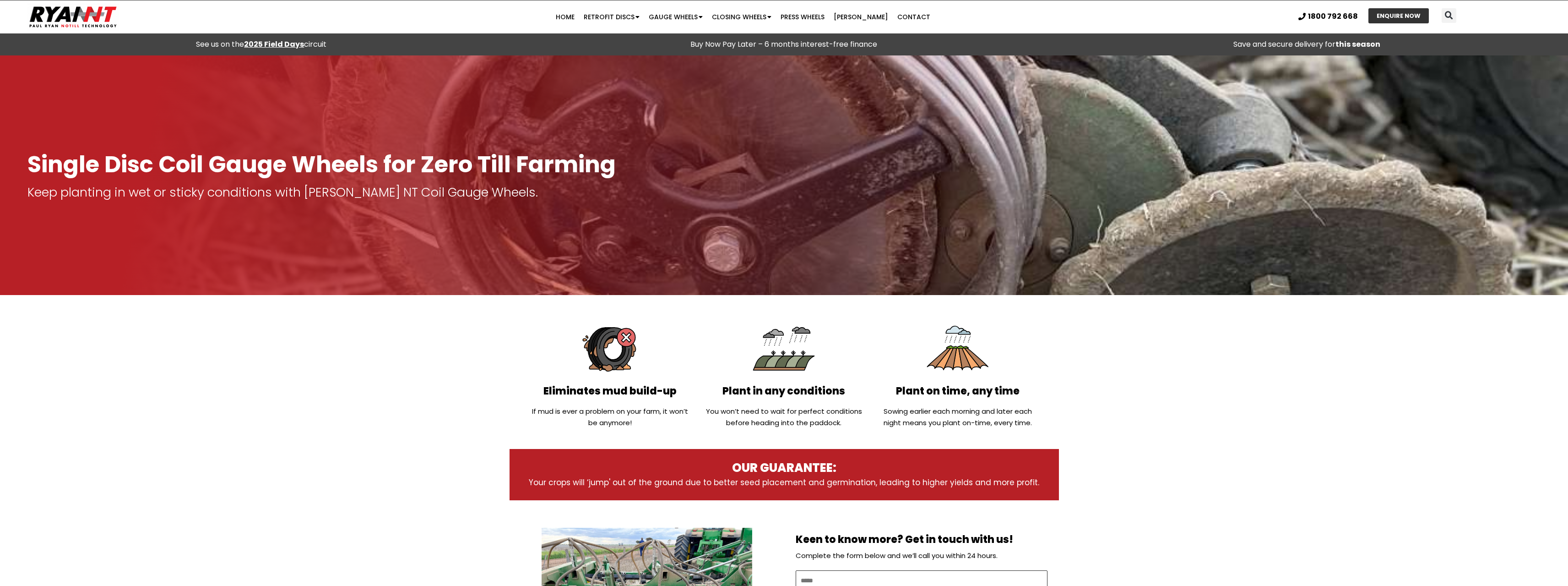
click at [1113, 293] on div at bounding box center [784, 175] width 1568 height 239
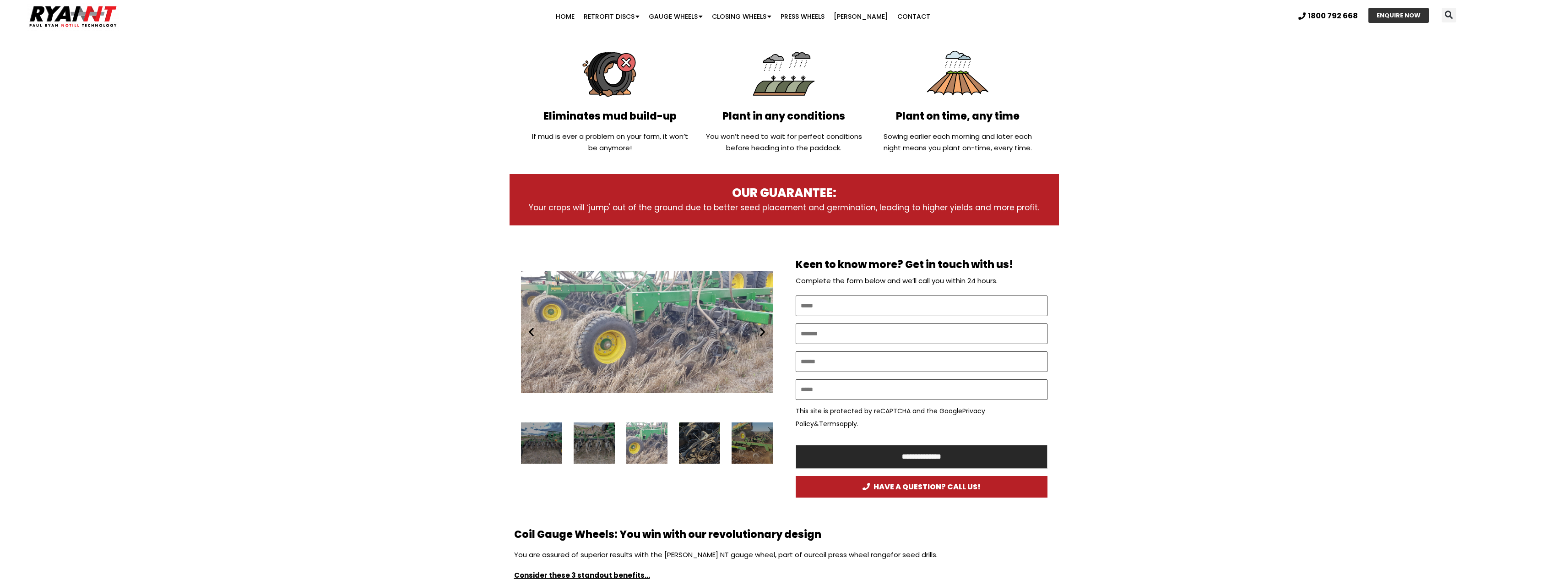
scroll to position [367, 0]
